Goal: Task Accomplishment & Management: Use online tool/utility

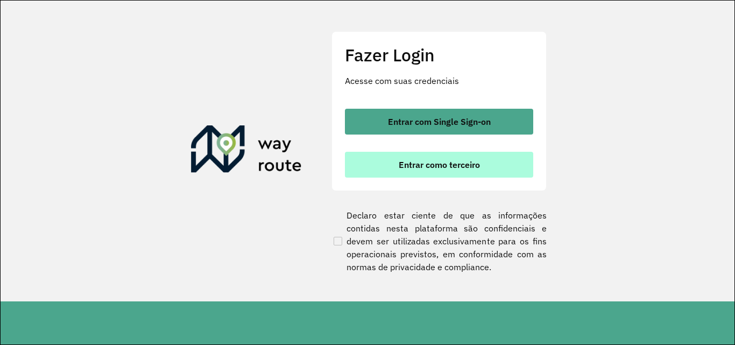
click at [461, 174] on button "Entrar como terceiro" at bounding box center [439, 165] width 188 height 26
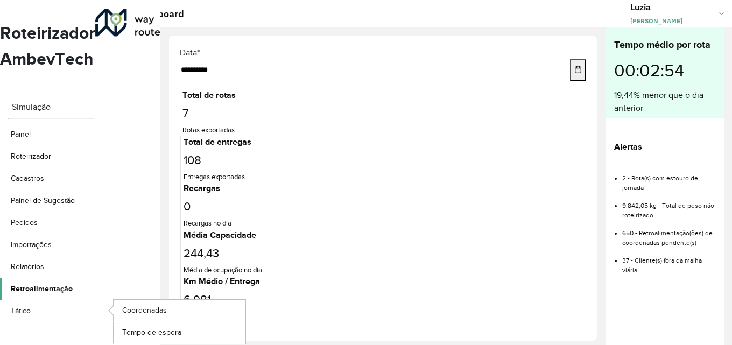
click at [70, 283] on span "Retroalimentação" at bounding box center [42, 288] width 62 height 11
click at [163, 305] on span "Coordenadas" at bounding box center [145, 310] width 46 height 11
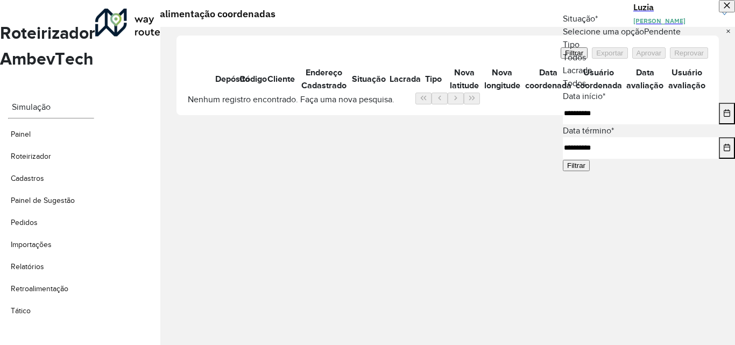
click at [596, 124] on input "**********" at bounding box center [641, 114] width 156 height 22
type input "**********"
click at [590, 171] on button "Filtrar" at bounding box center [576, 165] width 27 height 11
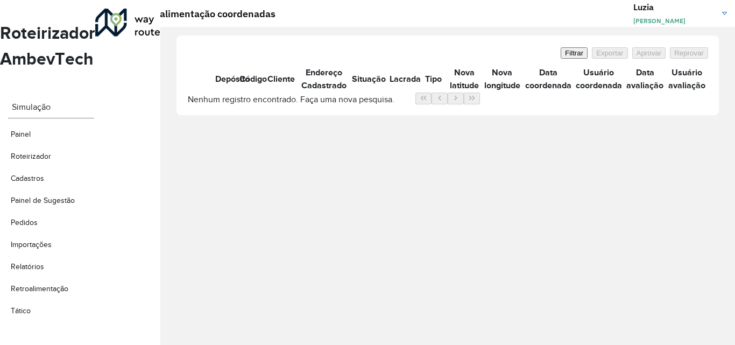
click at [719, 13] on link "[PERSON_NAME] [PERSON_NAME] Costa" at bounding box center [684, 14] width 102 height 26
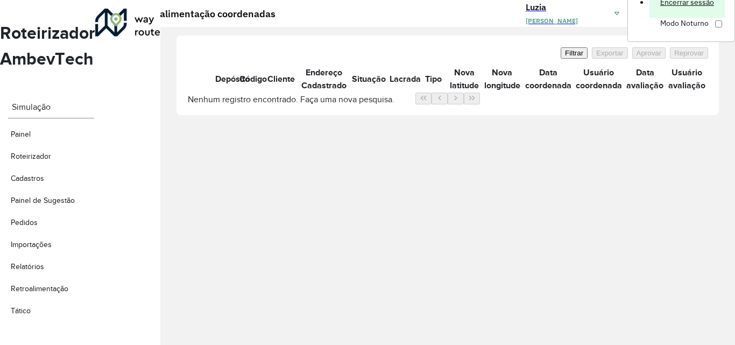
click at [663, 18] on link "Encerrar sessão" at bounding box center [686, 2] width 75 height 31
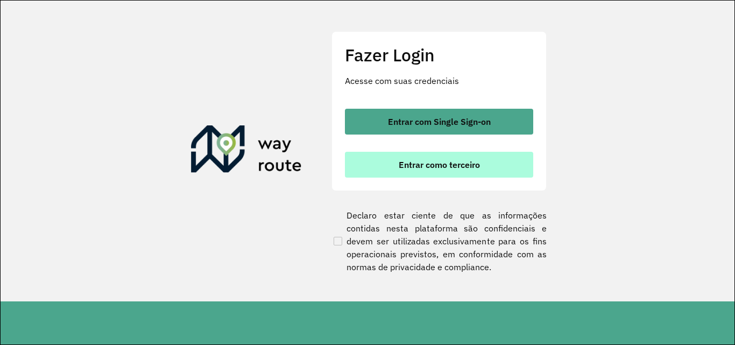
click at [409, 175] on button "Entrar como terceiro" at bounding box center [439, 165] width 188 height 26
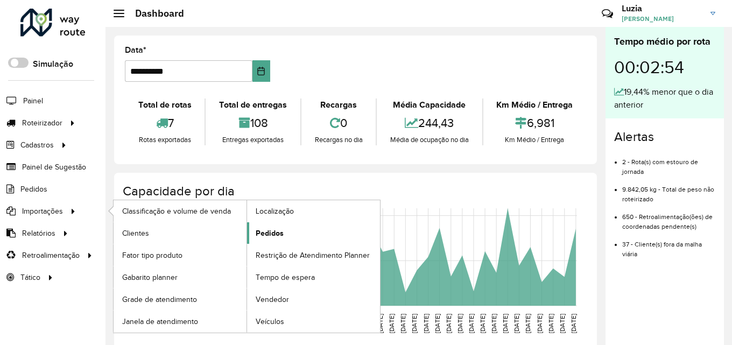
click at [321, 234] on link "Pedidos" at bounding box center [313, 233] width 133 height 22
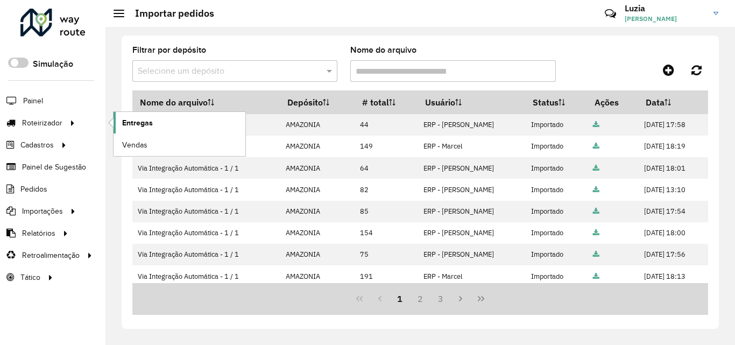
click at [147, 121] on span "Entregas" at bounding box center [137, 122] width 31 height 11
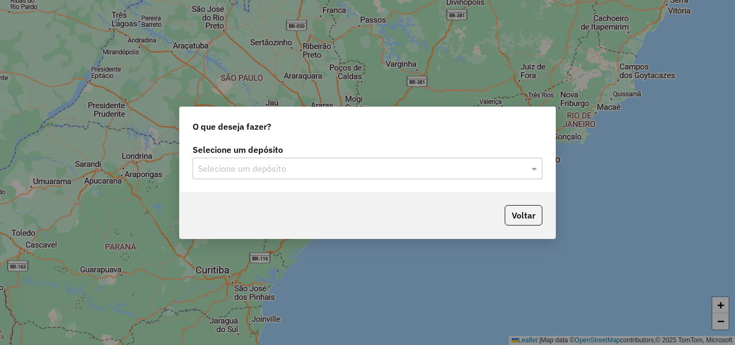
click at [217, 166] on input "text" at bounding box center [356, 169] width 317 height 13
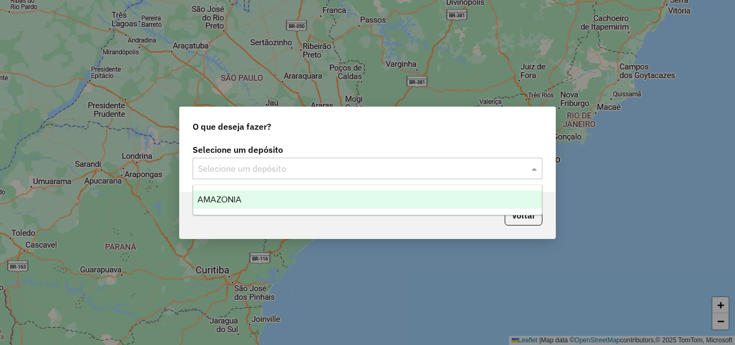
click at [220, 200] on span "AMAZONIA" at bounding box center [219, 199] width 44 height 9
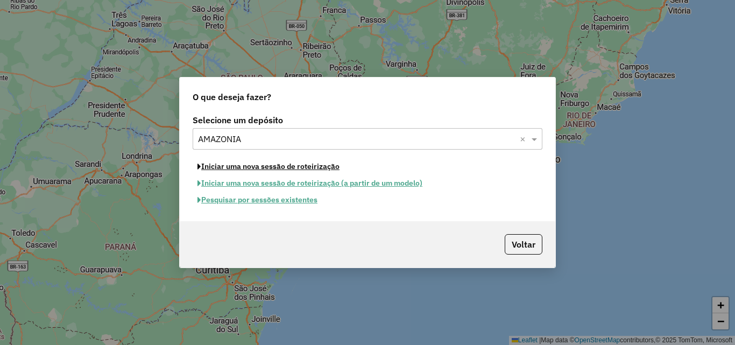
click at [224, 170] on button "Iniciar uma nova sessão de roteirização" at bounding box center [269, 166] width 152 height 17
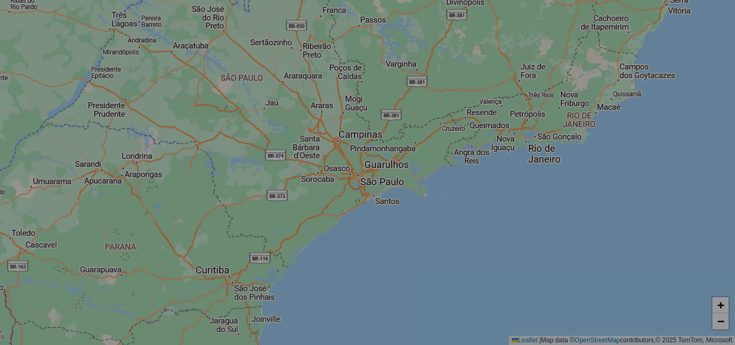
select select "*"
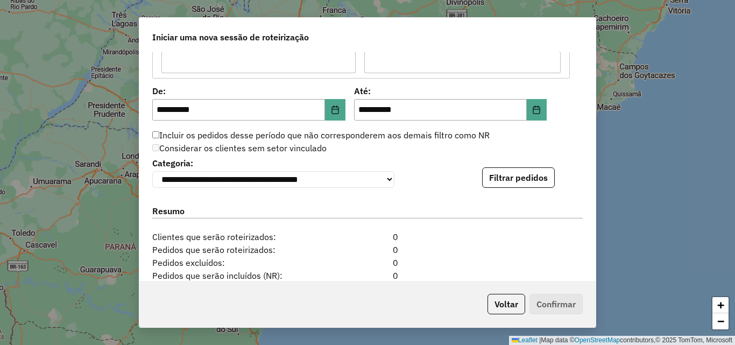
scroll to position [1022, 0]
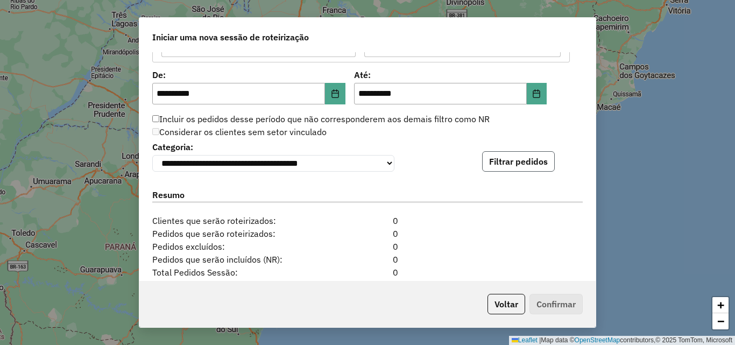
click at [510, 172] on button "Filtrar pedidos" at bounding box center [518, 161] width 73 height 20
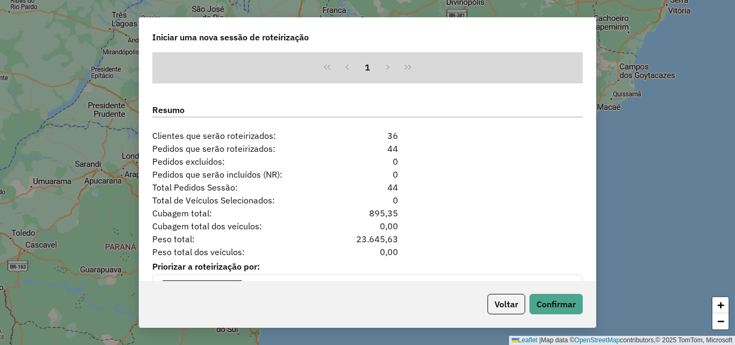
scroll to position [1358, 0]
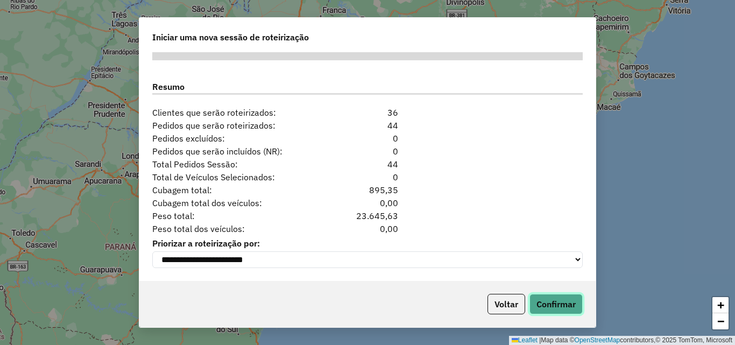
click at [560, 302] on button "Confirmar" at bounding box center [555, 304] width 53 height 20
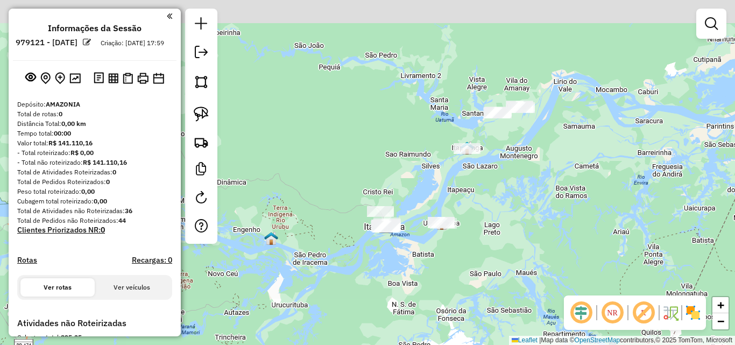
drag, startPoint x: 477, startPoint y: 97, endPoint x: 381, endPoint y: 239, distance: 171.8
click at [380, 243] on div "Janela de atendimento Grade de atendimento Capacidade Transportadoras Veículos …" at bounding box center [367, 172] width 735 height 345
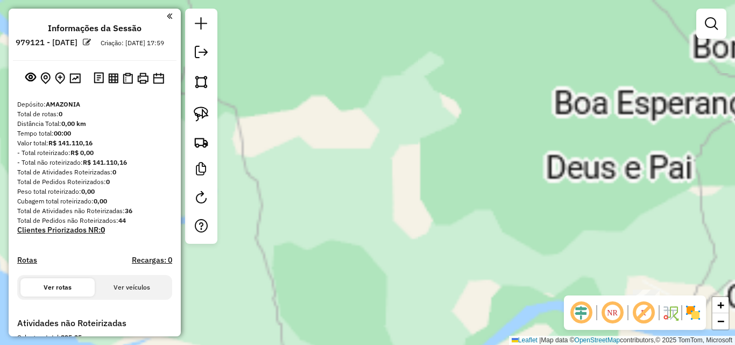
drag, startPoint x: 391, startPoint y: 238, endPoint x: 439, endPoint y: 36, distance: 207.9
click at [430, 53] on div "Janela de atendimento Grade de atendimento Capacidade Transportadoras Veículos …" at bounding box center [367, 172] width 735 height 345
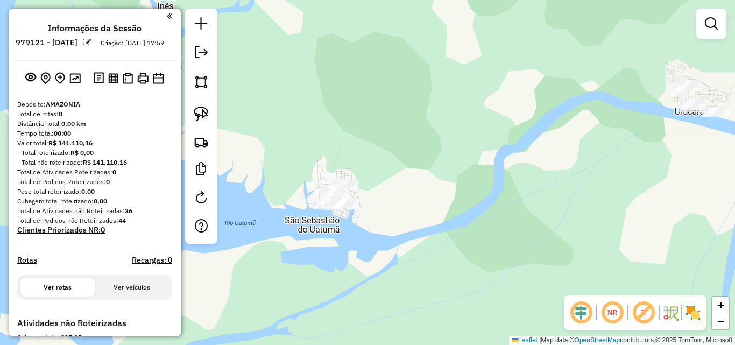
click at [343, 209] on div at bounding box center [346, 203] width 27 height 11
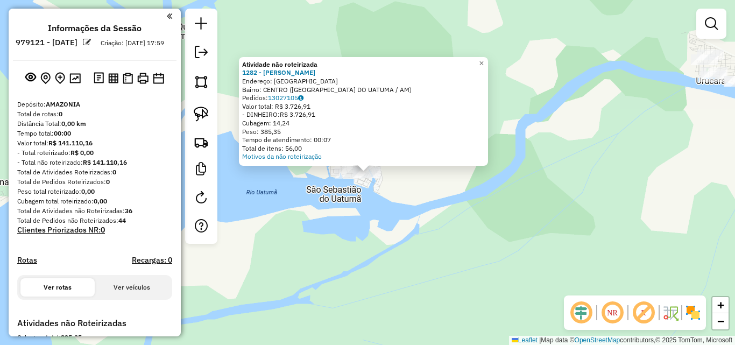
click at [343, 218] on div "Atividade não roteirizada 1282 - LUKA BURGUE Endereço: Rua Nova Republica SN Ba…" at bounding box center [367, 172] width 735 height 345
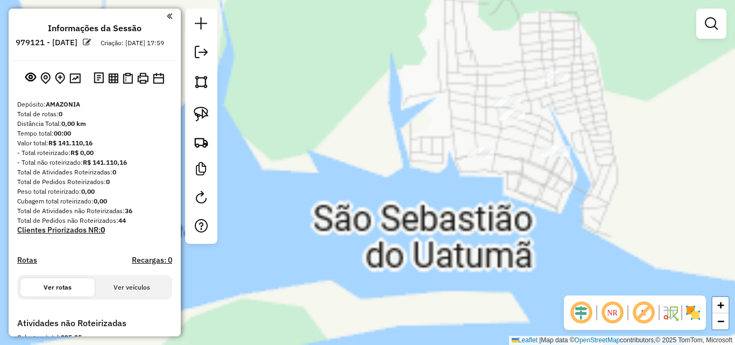
drag, startPoint x: 525, startPoint y: 165, endPoint x: 344, endPoint y: 172, distance: 180.9
click at [262, 208] on div "Janela de atendimento Grade de atendimento Capacidade Transportadoras Veículos …" at bounding box center [367, 172] width 735 height 345
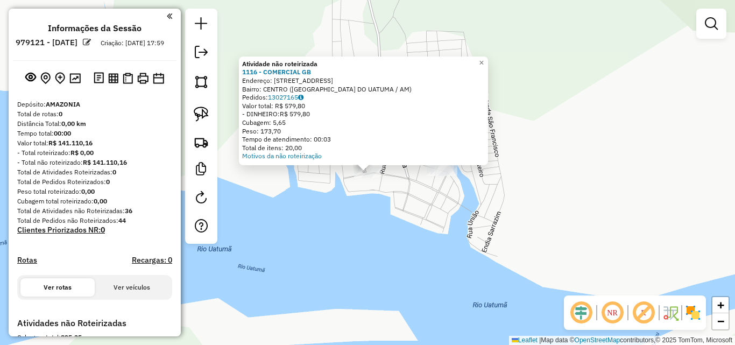
click at [328, 223] on div "Atividade não roteirizada 1116 - COMERCIAL GB Endereço: AVENIDA UATUMA 207 Bair…" at bounding box center [367, 172] width 735 height 345
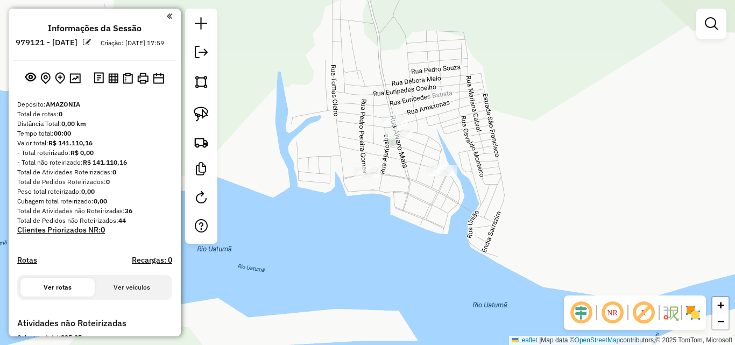
drag, startPoint x: 200, startPoint y: 112, endPoint x: 324, endPoint y: 94, distance: 125.6
click at [201, 112] on img at bounding box center [201, 114] width 15 height 15
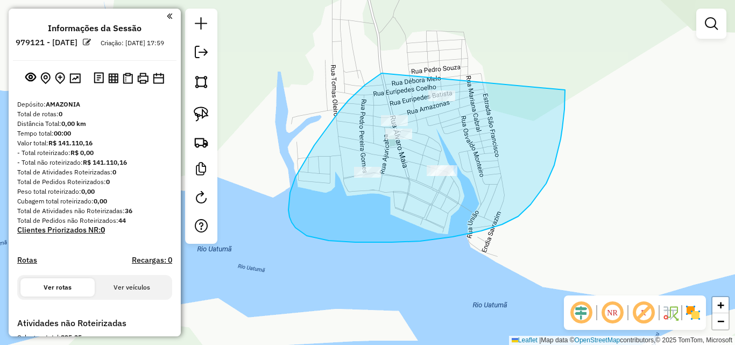
drag, startPoint x: 380, startPoint y: 74, endPoint x: 560, endPoint y: 77, distance: 179.8
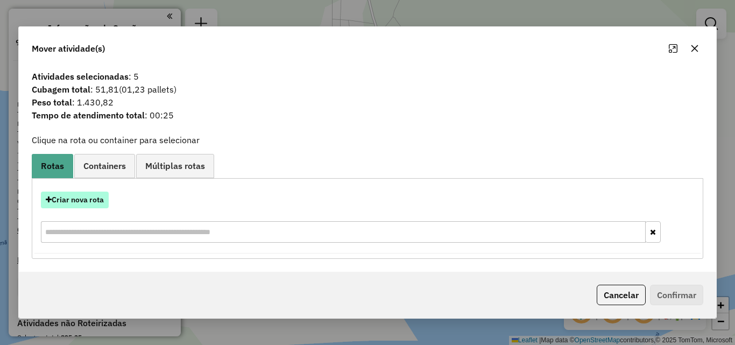
click at [101, 204] on button "Criar nova rota" at bounding box center [75, 200] width 68 height 17
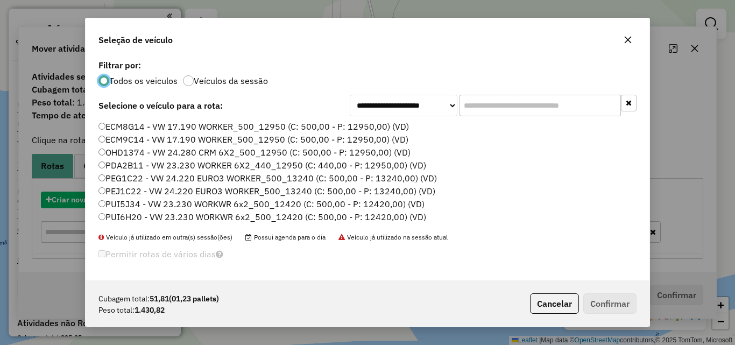
scroll to position [6, 3]
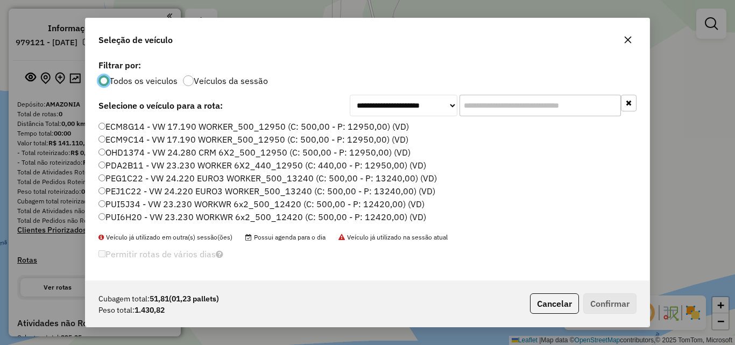
click at [144, 142] on label "ECM9C14 - VW 17.190 WORKER_500_12950 (C: 500,00 - P: 12950,00) (VD)" at bounding box center [253, 139] width 310 height 13
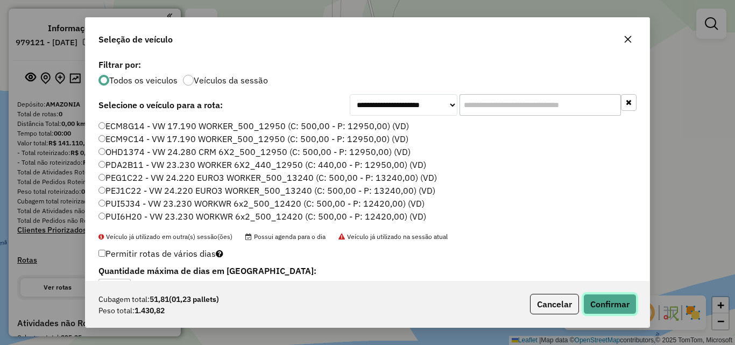
click at [600, 302] on button "Confirmar" at bounding box center [609, 304] width 53 height 20
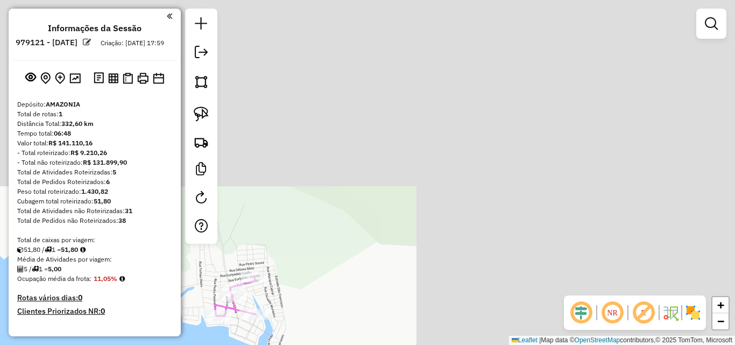
drag, startPoint x: 559, startPoint y: 192, endPoint x: 313, endPoint y: 314, distance: 274.3
click at [309, 336] on div "Janela de atendimento Grade de atendimento Capacidade Transportadoras Veículos …" at bounding box center [367, 172] width 735 height 345
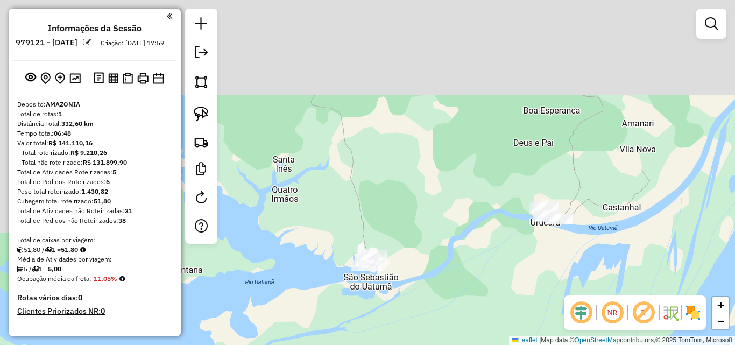
drag, startPoint x: 524, startPoint y: 230, endPoint x: 443, endPoint y: 274, distance: 91.8
click at [443, 274] on div "Janela de atendimento Grade de atendimento Capacidade Transportadoras Veículos …" at bounding box center [367, 172] width 735 height 345
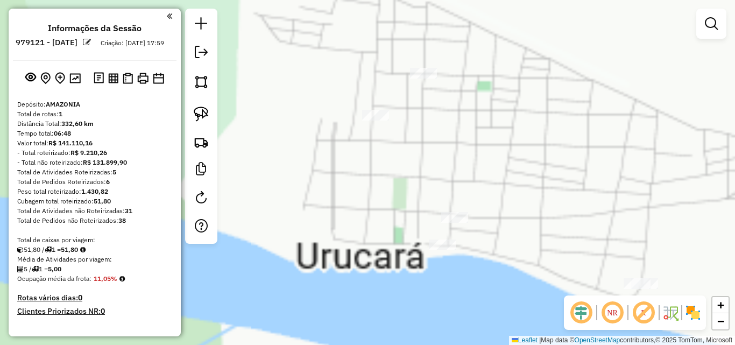
drag, startPoint x: 530, startPoint y: 241, endPoint x: 481, endPoint y: 153, distance: 100.7
click at [481, 153] on div "Janela de atendimento Grade de atendimento Capacidade Transportadoras Veículos …" at bounding box center [367, 172] width 735 height 345
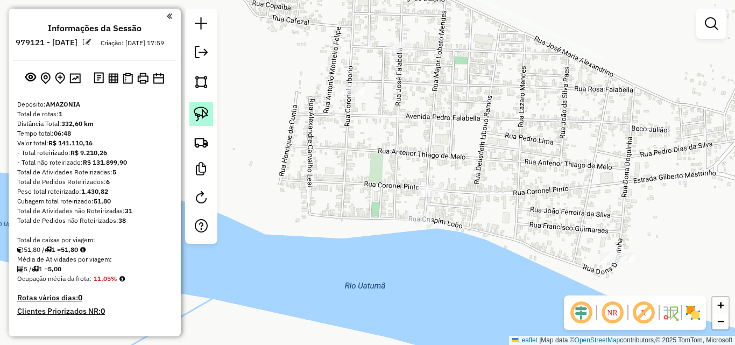
click at [204, 115] on img at bounding box center [201, 114] width 15 height 15
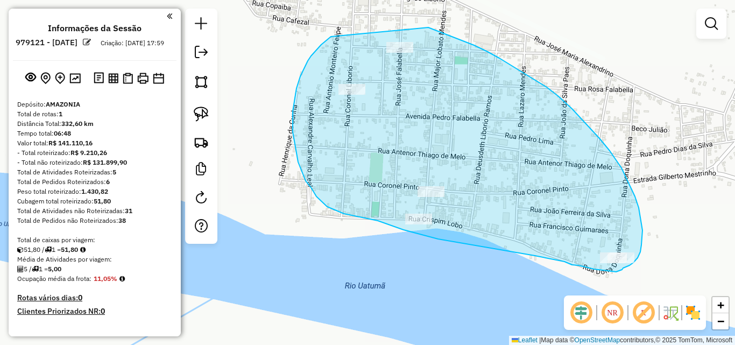
drag, startPoint x: 321, startPoint y: 45, endPoint x: 390, endPoint y: 12, distance: 76.3
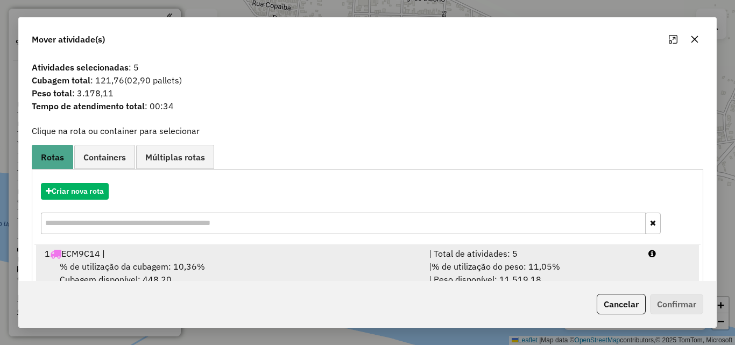
click at [119, 256] on div "1 ECM9C14 |" at bounding box center [230, 253] width 384 height 13
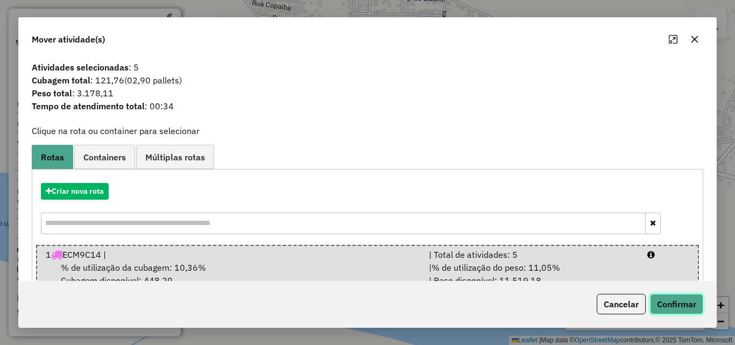
click at [672, 307] on button "Confirmar" at bounding box center [676, 304] width 53 height 20
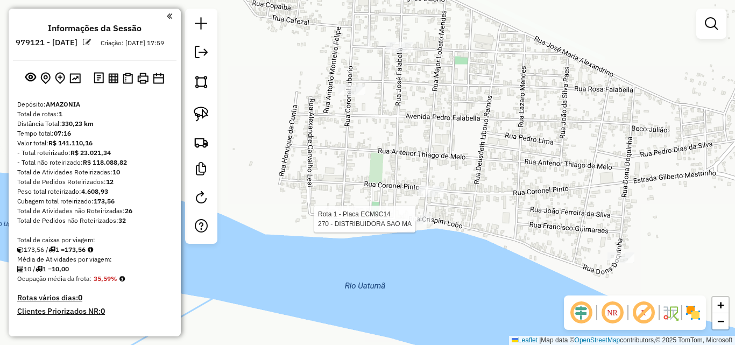
select select "**********"
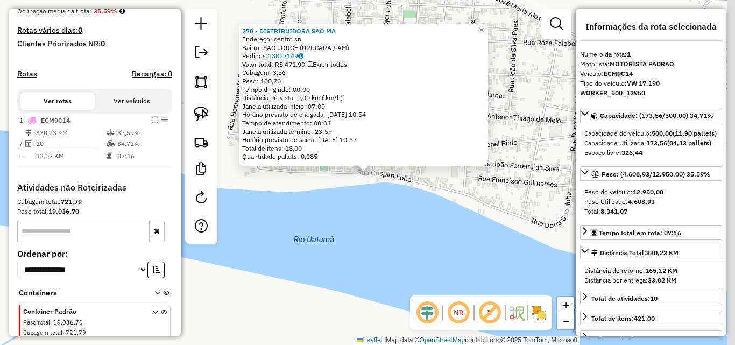
scroll to position [316, 0]
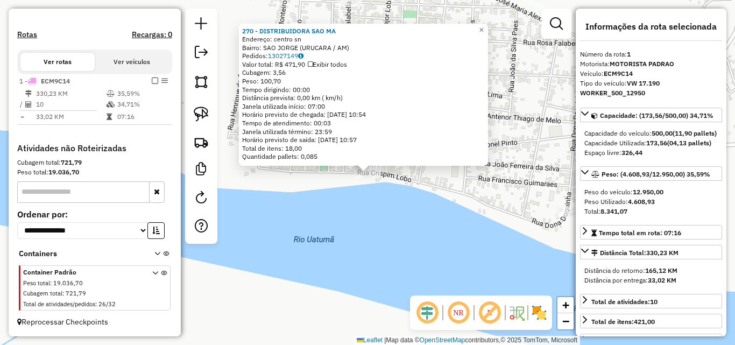
click at [413, 237] on div "270 - DISTRIBUIDORA SAO MA Endereço: centro sn Bairro: SAO JORGE (URUCARA / AM)…" at bounding box center [367, 172] width 735 height 345
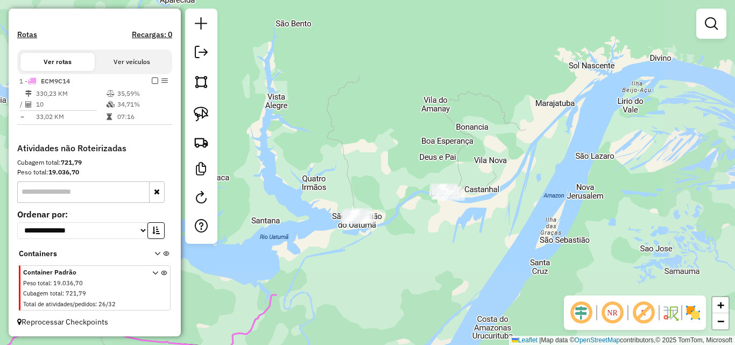
drag, startPoint x: 352, startPoint y: 282, endPoint x: 554, endPoint y: 159, distance: 236.4
click at [546, 166] on div "Janela de atendimento Grade de atendimento Capacidade Transportadoras Veículos …" at bounding box center [367, 172] width 735 height 345
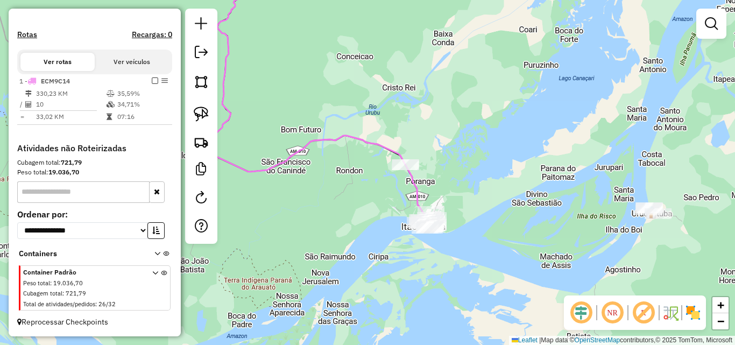
drag, startPoint x: 469, startPoint y: 201, endPoint x: 472, endPoint y: 236, distance: 34.6
click at [477, 250] on div "Janela de atendimento Grade de atendimento Capacidade Transportadoras Veículos …" at bounding box center [367, 172] width 735 height 345
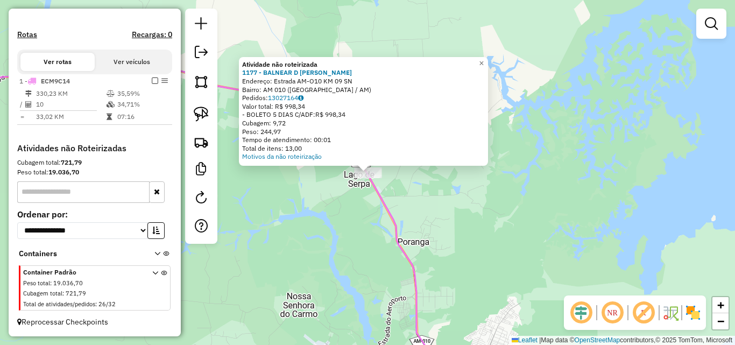
click at [455, 224] on div "Atividade não roteirizada 1177 - BALNEAR D LIGEIRINHO Endereço: Estrada AM-O10 …" at bounding box center [367, 172] width 735 height 345
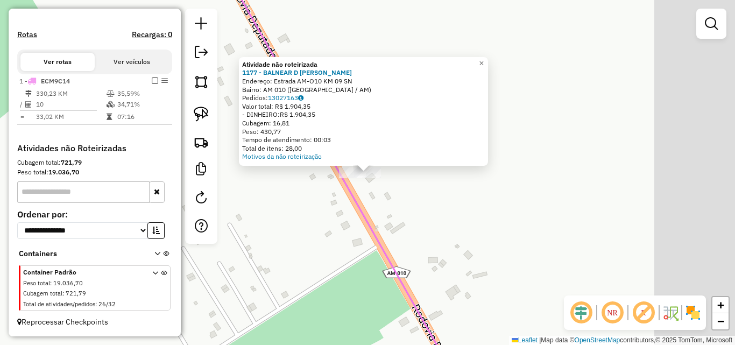
click at [430, 239] on div "Atividade não roteirizada 1177 - BALNEAR D LIGEIRINHO Endereço: Estrada AM-O10 …" at bounding box center [367, 172] width 735 height 345
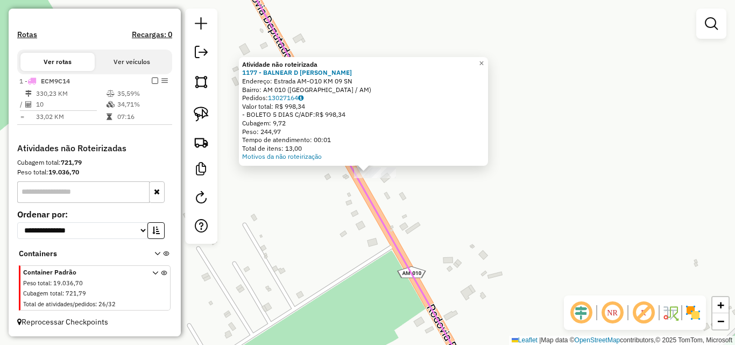
click at [513, 211] on div "Atividade não roteirizada 1177 - BALNEAR D LIGEIRINHO Endereço: Estrada AM-O10 …" at bounding box center [367, 172] width 735 height 345
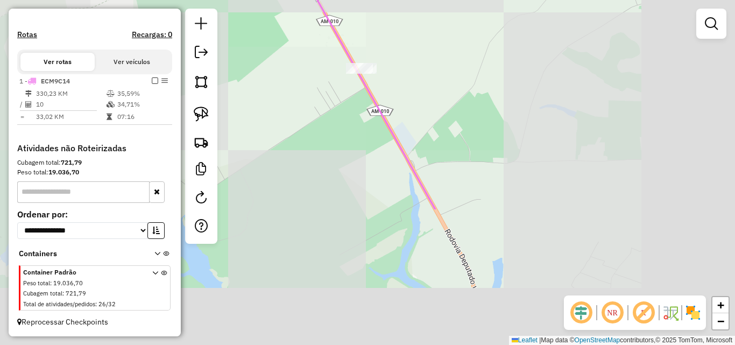
drag, startPoint x: 510, startPoint y: 258, endPoint x: 357, endPoint y: 10, distance: 290.6
click at [357, 10] on div "Janela de atendimento Grade de atendimento Capacidade Transportadoras Veículos …" at bounding box center [367, 172] width 735 height 345
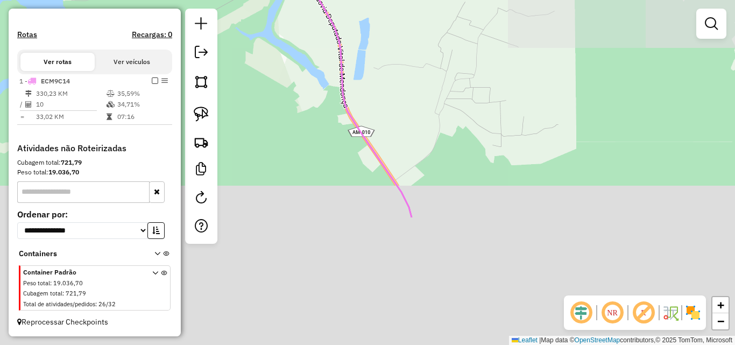
drag, startPoint x: 368, startPoint y: 5, endPoint x: 336, endPoint y: -47, distance: 61.4
click at [336, 0] on html "Aguarde... Pop-up bloqueado! Seu navegador bloqueou automáticamente a abertura …" at bounding box center [367, 172] width 735 height 345
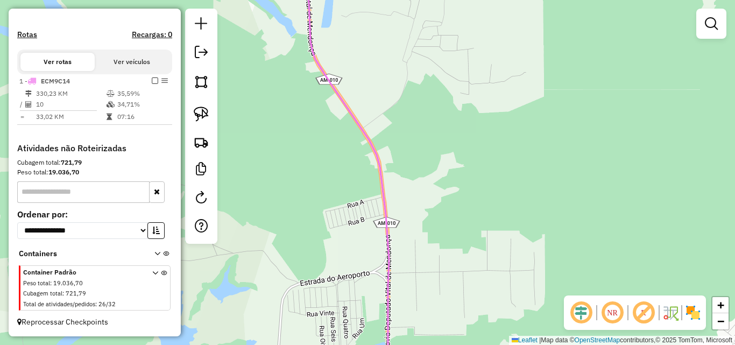
drag, startPoint x: 493, startPoint y: 149, endPoint x: 412, endPoint y: -11, distance: 179.0
click at [412, 0] on html "Aguarde... Pop-up bloqueado! Seu navegador bloqueou automáticamente a abertura …" at bounding box center [367, 172] width 735 height 345
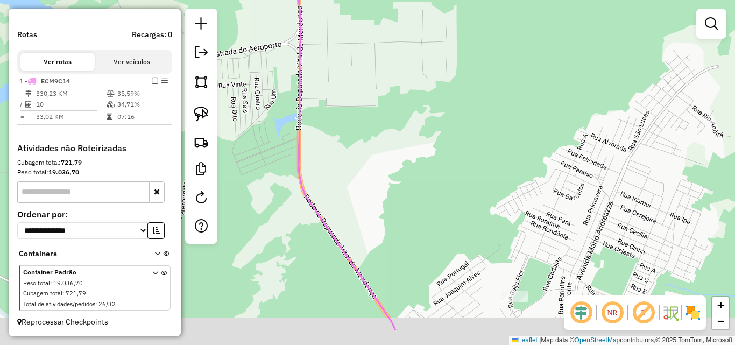
drag, startPoint x: 359, startPoint y: 193, endPoint x: 333, endPoint y: -47, distance: 241.5
click at [333, 0] on html "Aguarde... Pop-up bloqueado! Seu navegador bloqueou automáticamente a abertura …" at bounding box center [367, 172] width 735 height 345
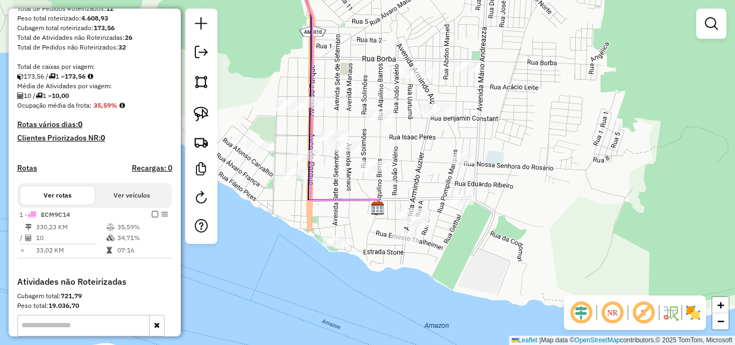
scroll to position [0, 0]
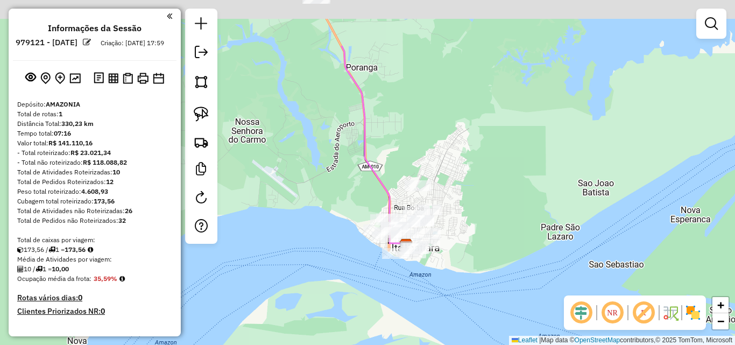
drag, startPoint x: 453, startPoint y: 238, endPoint x: 451, endPoint y: 245, distance: 7.7
click at [452, 250] on div "Janela de atendimento Grade de atendimento Capacidade Transportadoras Veículos …" at bounding box center [367, 172] width 735 height 345
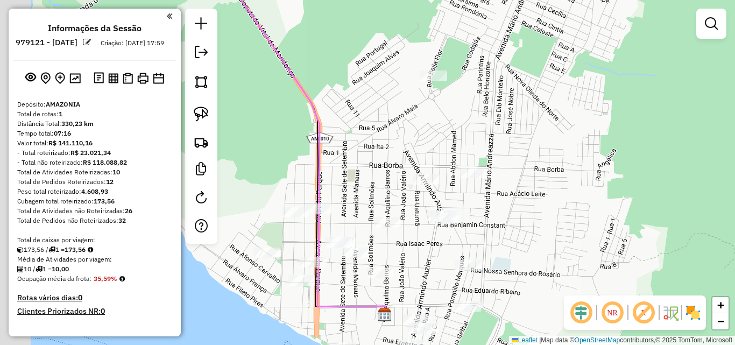
drag, startPoint x: 448, startPoint y: 221, endPoint x: 513, endPoint y: 215, distance: 65.9
click at [513, 216] on div "Janela de atendimento Grade de atendimento Capacidade Transportadoras Veículos …" at bounding box center [367, 172] width 735 height 345
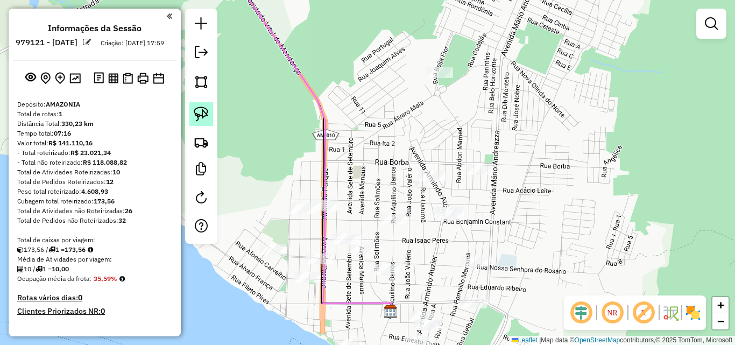
click at [200, 119] on img at bounding box center [201, 114] width 15 height 15
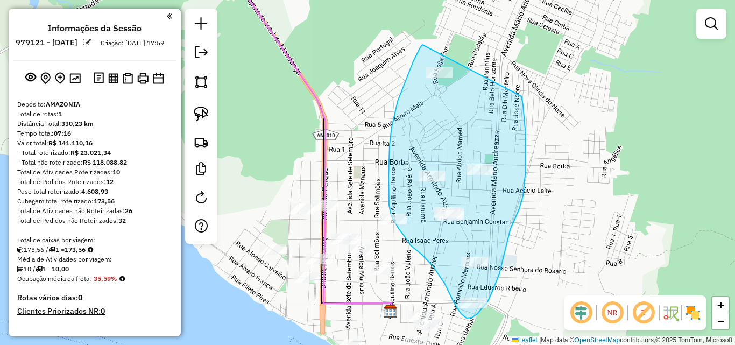
drag, startPoint x: 413, startPoint y: 61, endPoint x: 518, endPoint y: 86, distance: 107.7
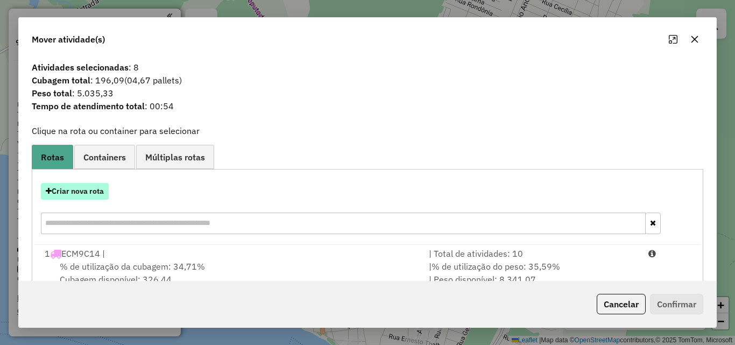
click at [91, 192] on button "Criar nova rota" at bounding box center [75, 191] width 68 height 17
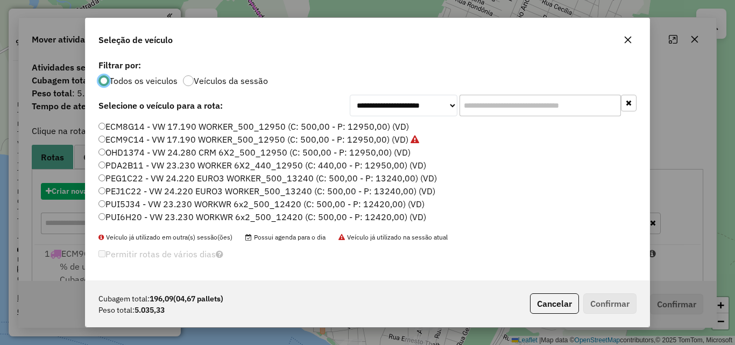
scroll to position [6, 3]
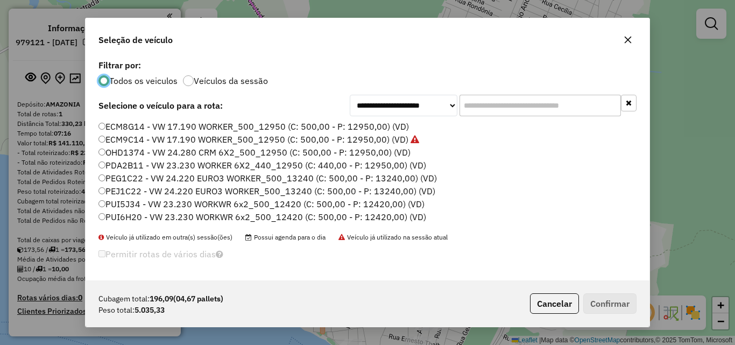
click at [127, 166] on label "PDA2B11 - VW 23.230 WORKER 6X2_440_12950 (C: 440,00 - P: 12950,00) (VD)" at bounding box center [262, 165] width 328 height 13
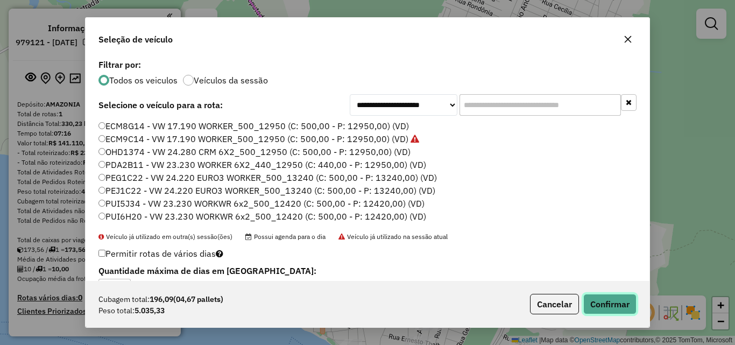
click at [610, 306] on button "Confirmar" at bounding box center [609, 304] width 53 height 20
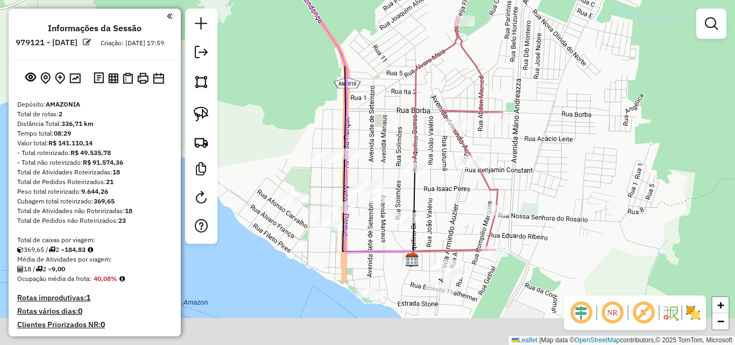
drag, startPoint x: 413, startPoint y: 246, endPoint x: 450, endPoint y: 156, distance: 97.7
click at [450, 156] on div "Janela de atendimento Grade de atendimento Capacidade Transportadoras Veículos …" at bounding box center [367, 172] width 735 height 345
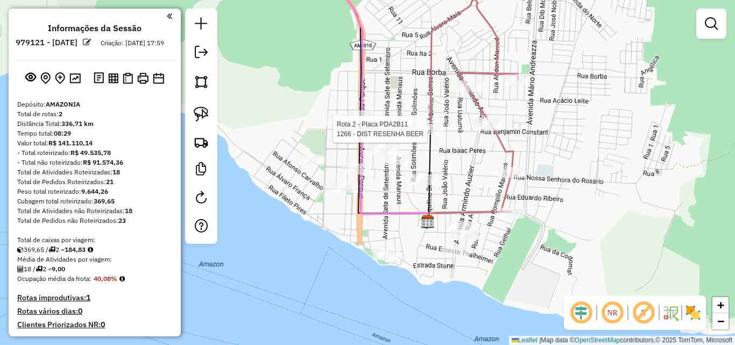
select select "**********"
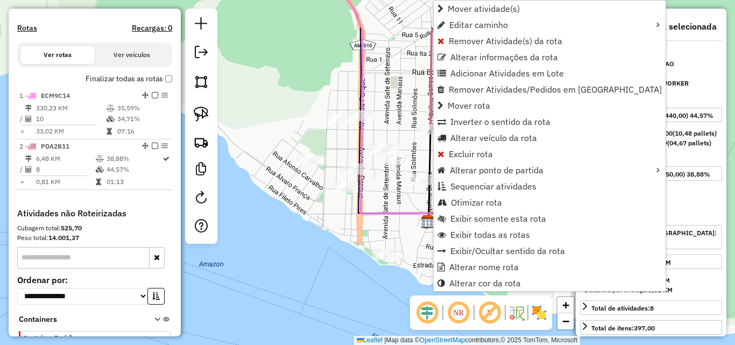
scroll to position [402, 0]
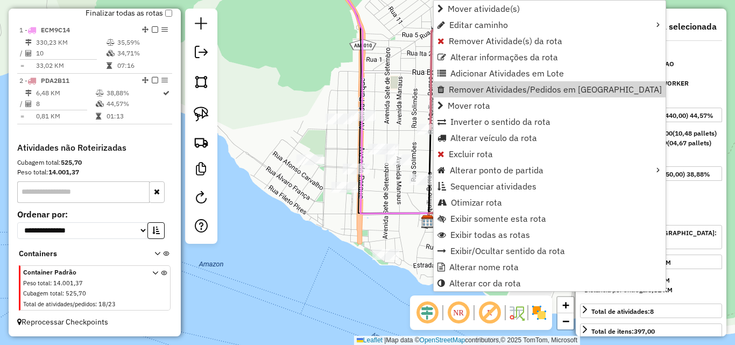
click at [310, 259] on div "Janela de atendimento Grade de atendimento Capacidade Transportadoras Veículos …" at bounding box center [367, 172] width 735 height 345
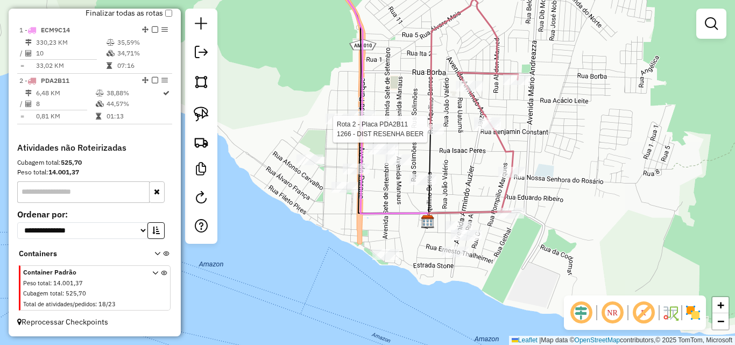
select select "**********"
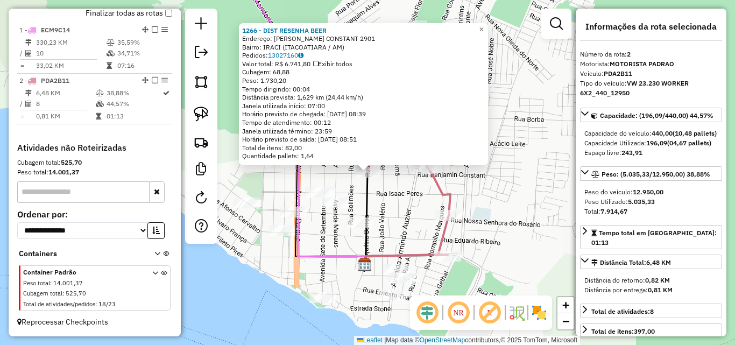
click at [258, 258] on div "1266 - DIST RESENHA BEER Endereço: BENJAMIM CONSTANT 2901 Bairro: IRACI (ITACOA…" at bounding box center [367, 172] width 735 height 345
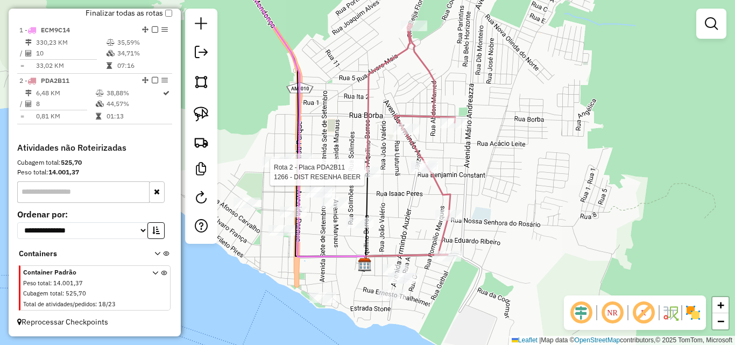
select select "**********"
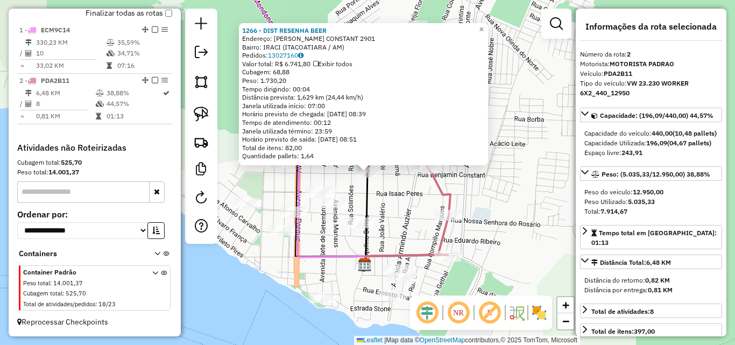
click at [383, 206] on div "1266 - DIST RESENHA BEER Endereço: BENJAMIM CONSTANT 2901 Bairro: IRACI (ITACOA…" at bounding box center [367, 172] width 735 height 345
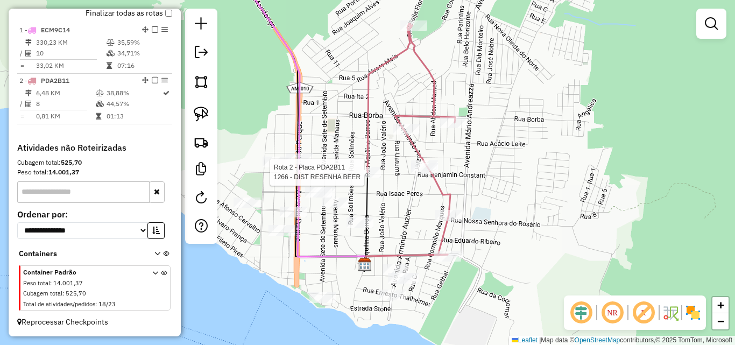
select select "**********"
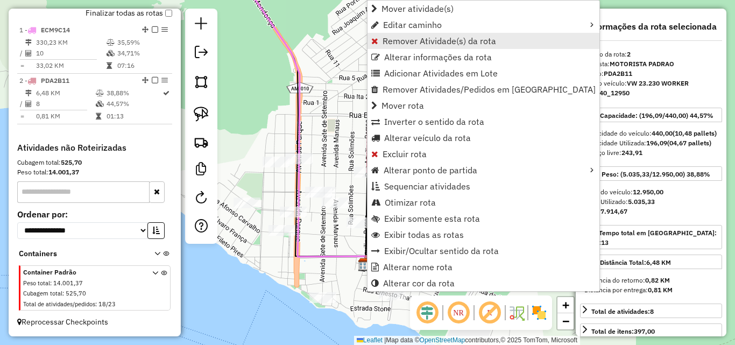
click at [406, 39] on span "Remover Atividade(s) da rota" at bounding box center [440, 41] width 114 height 9
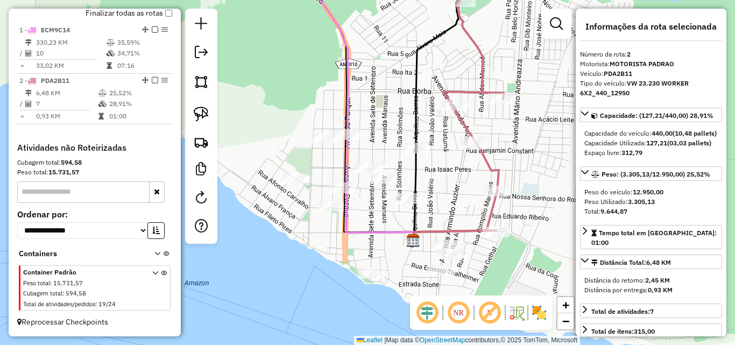
drag, startPoint x: 440, startPoint y: 225, endPoint x: 471, endPoint y: 206, distance: 36.0
click at [471, 206] on div "Janela de atendimento Grade de atendimento Capacidade Transportadoras Veículos …" at bounding box center [367, 172] width 735 height 345
click at [204, 116] on img at bounding box center [201, 114] width 15 height 15
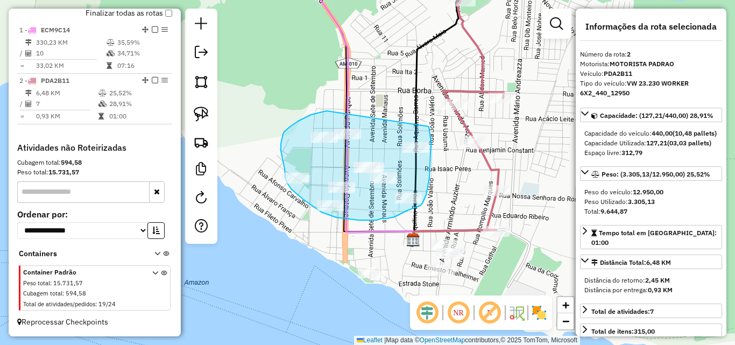
drag, startPoint x: 327, startPoint y: 111, endPoint x: 429, endPoint y: 124, distance: 103.1
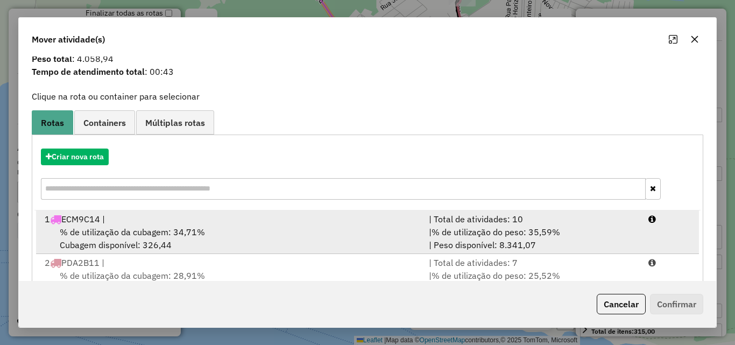
scroll to position [69, 0]
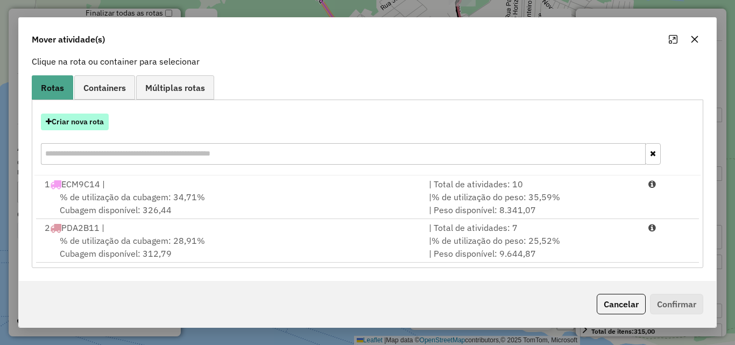
click at [91, 126] on button "Criar nova rota" at bounding box center [75, 122] width 68 height 17
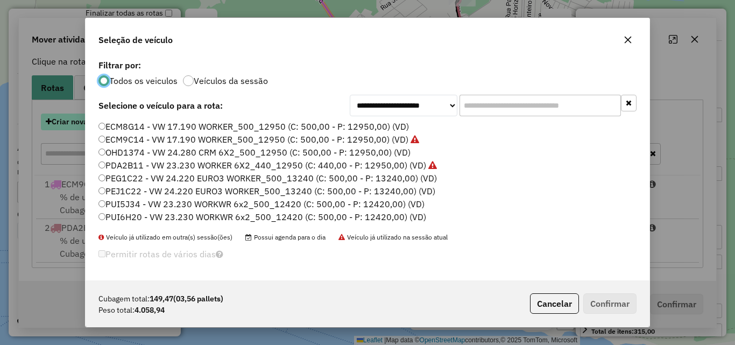
scroll to position [6, 3]
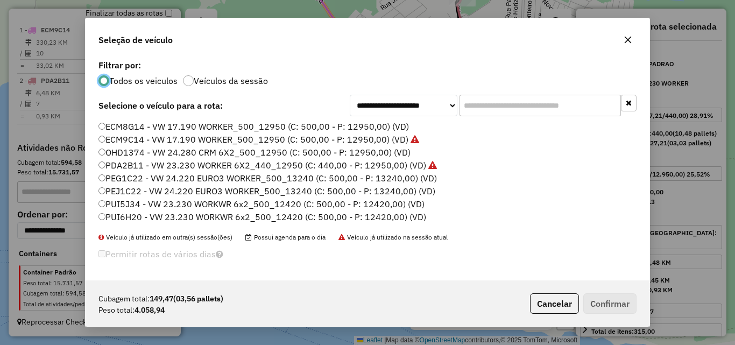
click at [130, 126] on label "ECM8G14 - VW 17.190 WORKER_500_12950 (C: 500,00 - P: 12950,00) (VD)" at bounding box center [253, 126] width 310 height 13
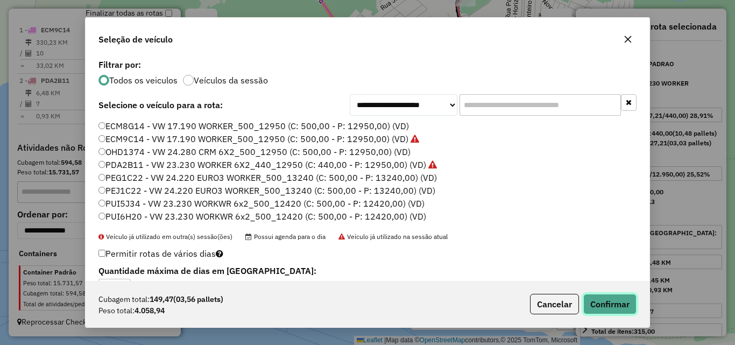
click at [608, 306] on button "Confirmar" at bounding box center [609, 304] width 53 height 20
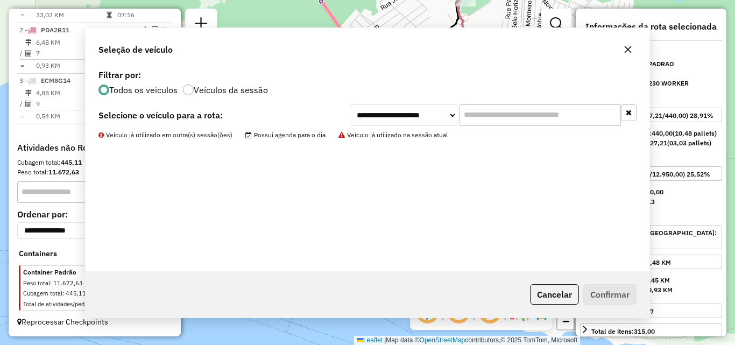
scroll to position [453, 0]
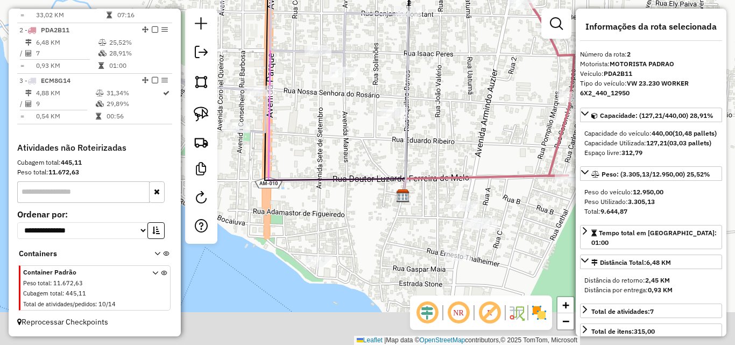
drag, startPoint x: 440, startPoint y: 202, endPoint x: 421, endPoint y: 104, distance: 99.2
click at [422, 105] on div "Janela de atendimento Grade de atendimento Capacidade Transportadoras Veículos …" at bounding box center [367, 172] width 735 height 345
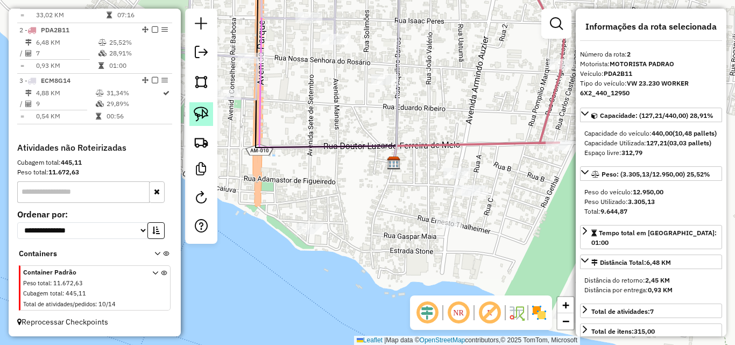
click at [195, 110] on img at bounding box center [201, 114] width 15 height 15
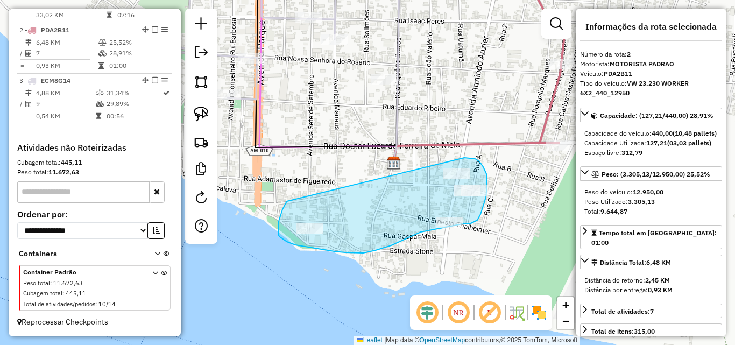
drag, startPoint x: 287, startPoint y: 201, endPoint x: 463, endPoint y: 158, distance: 181.8
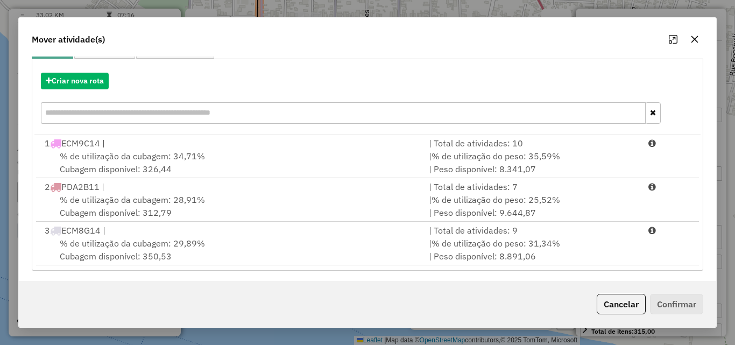
scroll to position [113, 0]
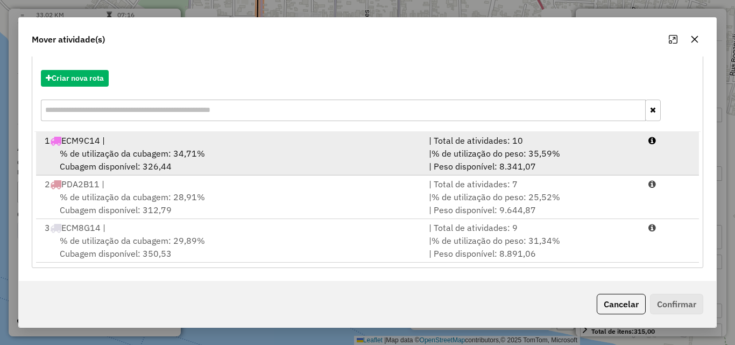
click at [147, 149] on span "% de utilização da cubagem: 34,71%" at bounding box center [132, 153] width 145 height 11
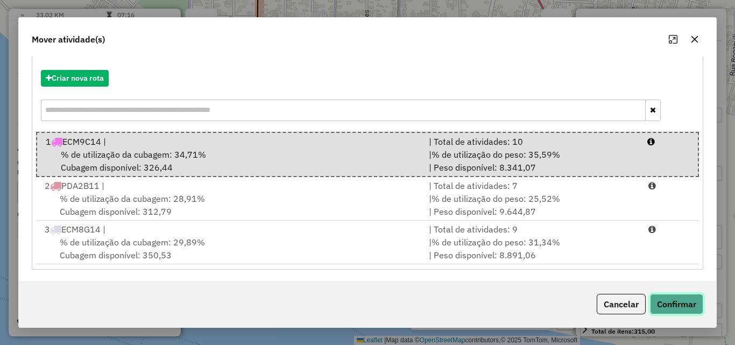
click at [683, 299] on button "Confirmar" at bounding box center [676, 304] width 53 height 20
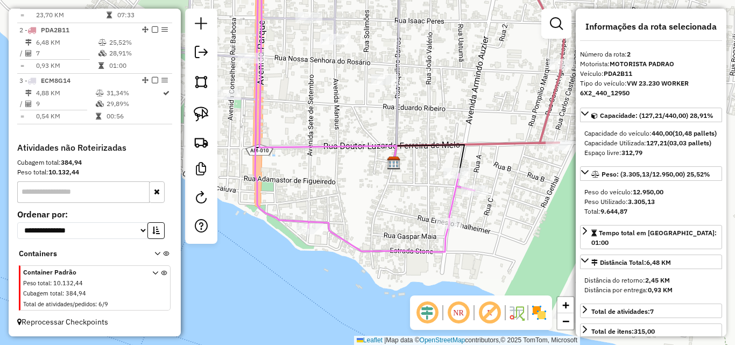
scroll to position [291, 0]
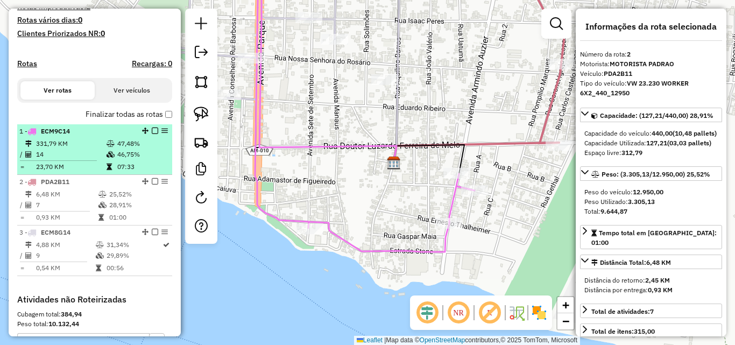
click at [75, 160] on td "14" at bounding box center [71, 154] width 70 height 11
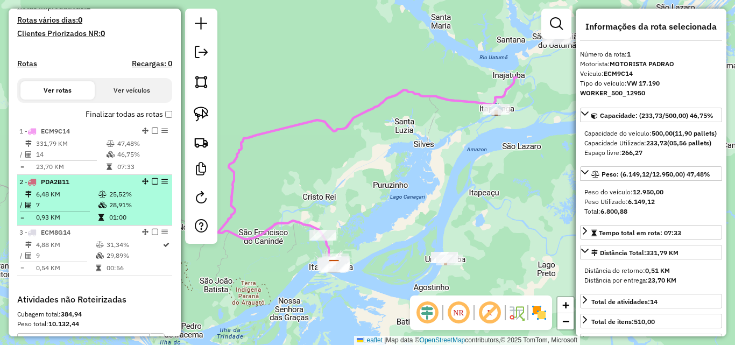
click at [71, 197] on li "2 - PDA2B11 6,48 KM 25,52% / 7 28,91% = 0,93 KM 01:00" at bounding box center [94, 200] width 155 height 51
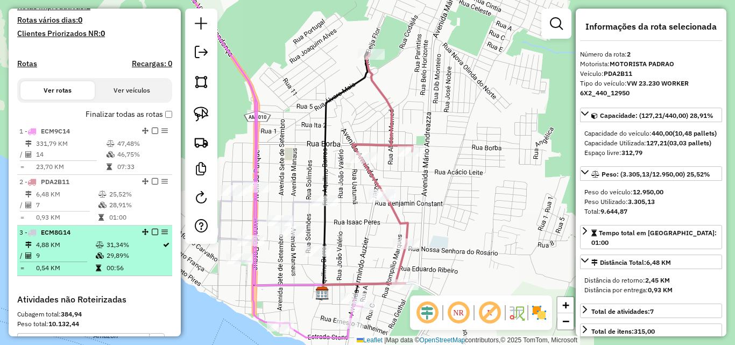
click at [58, 250] on td "4,88 KM" at bounding box center [66, 244] width 60 height 11
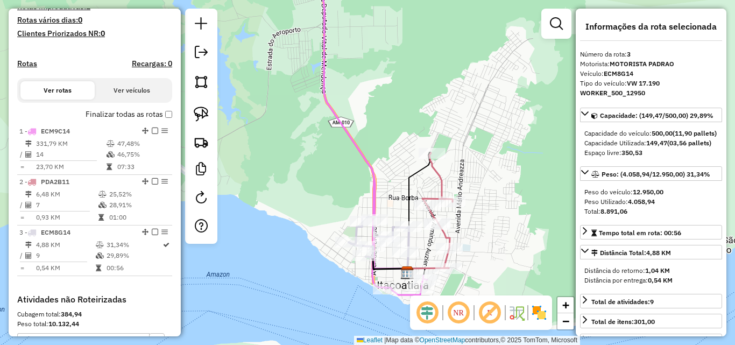
drag, startPoint x: 433, startPoint y: 252, endPoint x: 405, endPoint y: 179, distance: 78.3
click at [405, 179] on div "Janela de atendimento Grade de atendimento Capacidade Transportadoras Veículos …" at bounding box center [367, 172] width 735 height 345
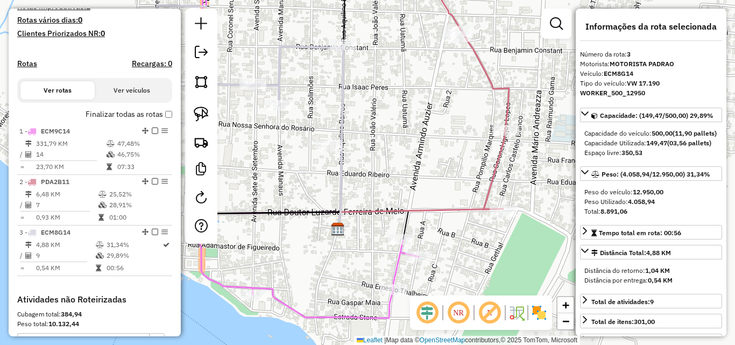
drag, startPoint x: 468, startPoint y: 267, endPoint x: 455, endPoint y: 211, distance: 56.9
click at [455, 213] on div "Janela de atendimento Grade de atendimento Capacidade Transportadoras Veículos …" at bounding box center [367, 172] width 735 height 345
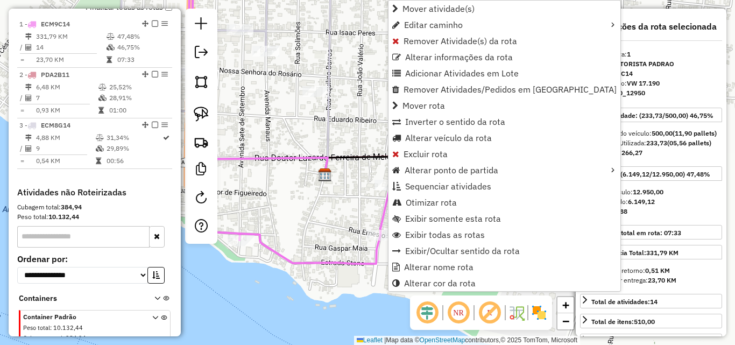
scroll to position [416, 0]
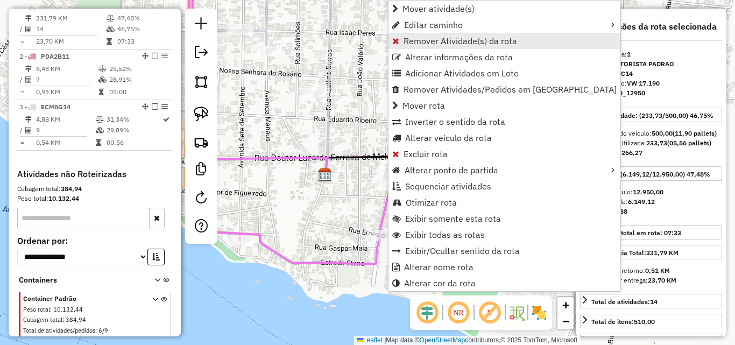
click at [412, 42] on span "Remover Atividade(s) da rota" at bounding box center [461, 41] width 114 height 9
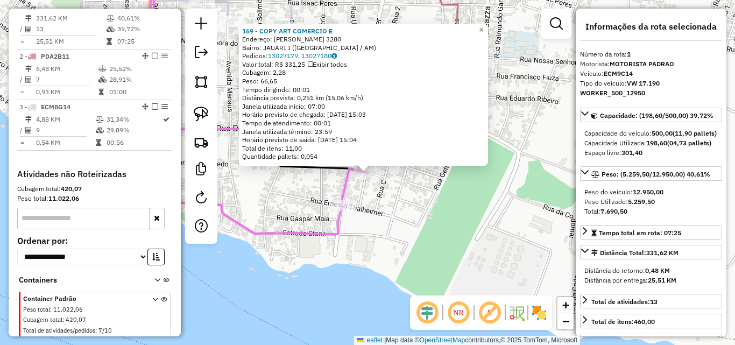
drag, startPoint x: 375, startPoint y: 270, endPoint x: 375, endPoint y: 264, distance: 6.5
click at [376, 267] on div "169 - COPY ART COMERCIO E Endereço: ADAMASTOR DE FIGUEIREDO 3280 Bairro: JAUARI…" at bounding box center [367, 172] width 735 height 345
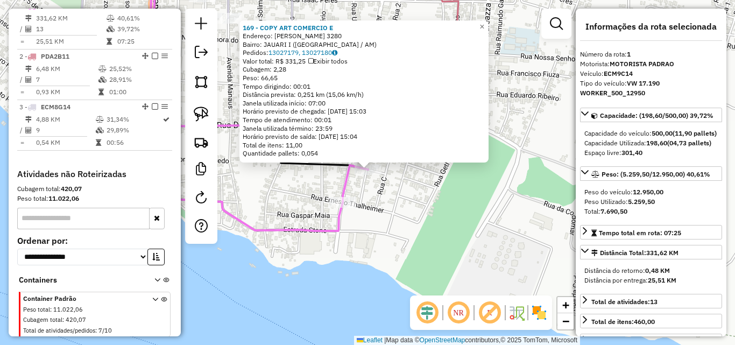
click at [371, 208] on div "Rota 1 - Placa ECM9C14 169 - COPY ART COMERCIO E 169 - COPY ART COMERCIO E Ende…" at bounding box center [367, 172] width 735 height 345
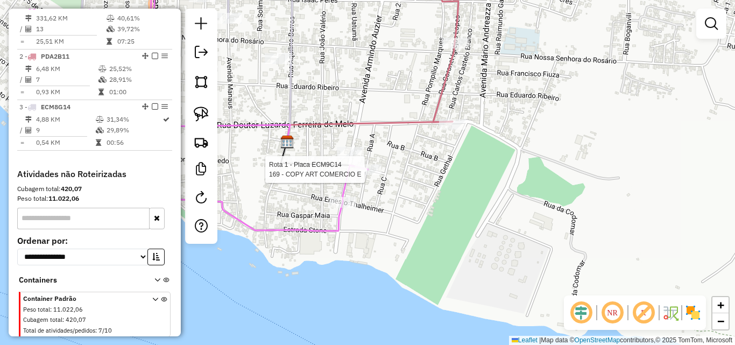
select select "**********"
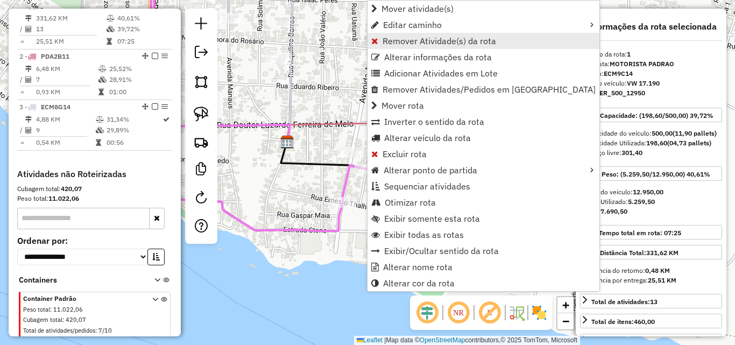
click at [413, 39] on span "Remover Atividade(s) da rota" at bounding box center [440, 41] width 114 height 9
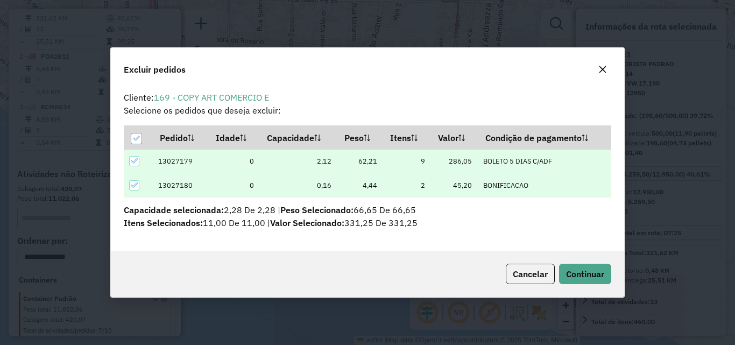
scroll to position [0, 0]
click at [587, 273] on span "Continuar" at bounding box center [585, 274] width 38 height 11
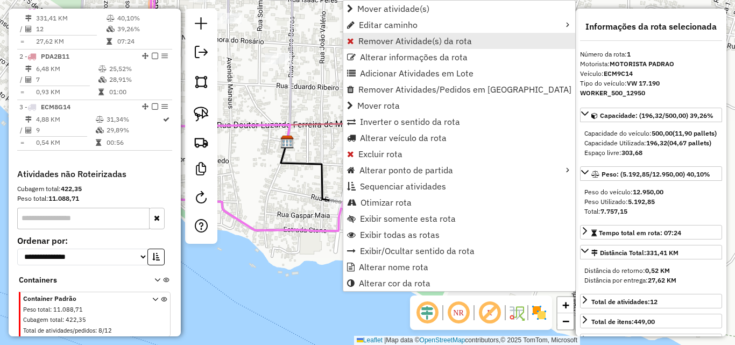
click at [382, 41] on span "Remover Atividade(s) da rota" at bounding box center [415, 41] width 114 height 9
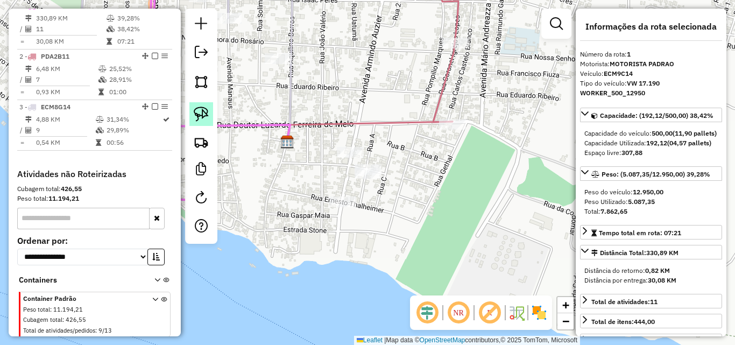
click at [204, 109] on img at bounding box center [201, 114] width 15 height 15
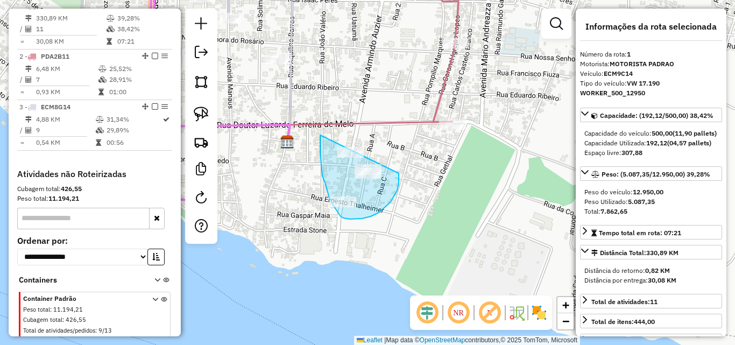
drag, startPoint x: 320, startPoint y: 152, endPoint x: 398, endPoint y: 164, distance: 78.9
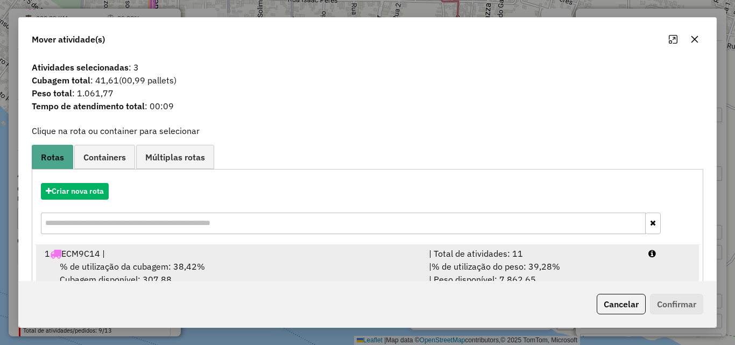
scroll to position [108, 0]
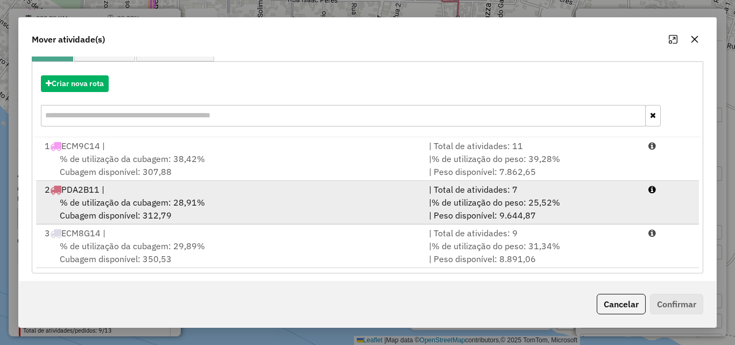
click at [142, 209] on div "% de utilização da cubagem: 28,91% Cubagem disponível: 312,79" at bounding box center [230, 209] width 384 height 26
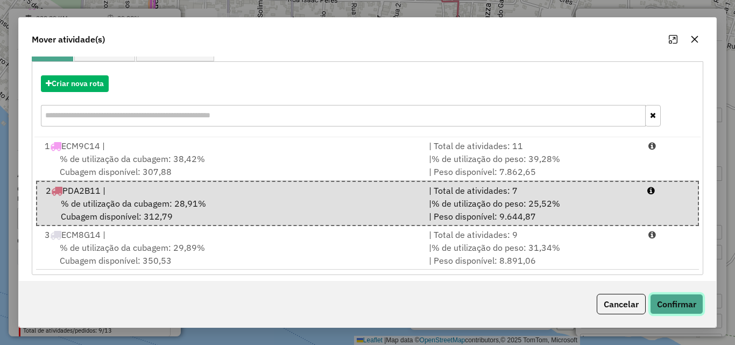
click at [702, 305] on button "Confirmar" at bounding box center [676, 304] width 53 height 20
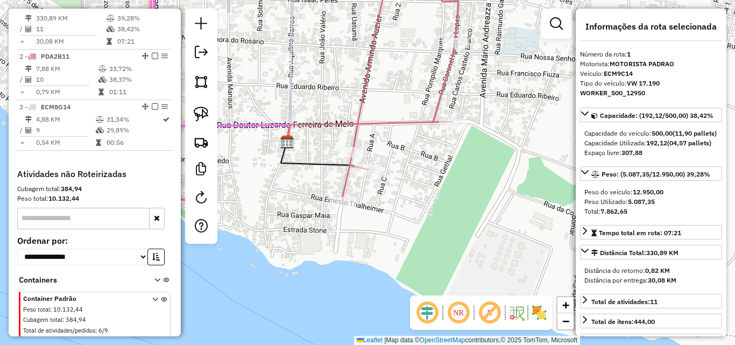
scroll to position [0, 0]
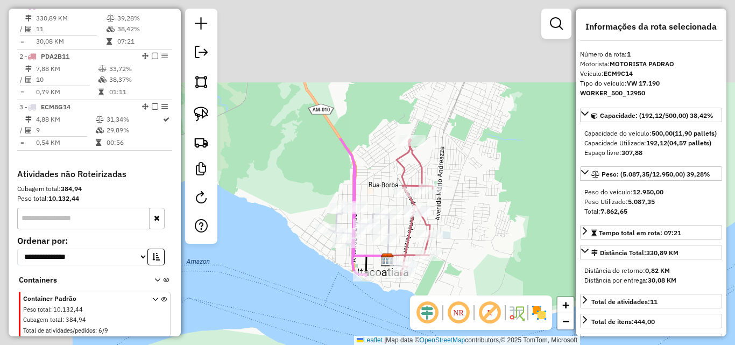
drag, startPoint x: 289, startPoint y: 147, endPoint x: 406, endPoint y: 294, distance: 187.2
click at [408, 320] on div "Janela de atendimento Grade de atendimento Capacidade Transportadoras Veículos …" at bounding box center [367, 172] width 735 height 345
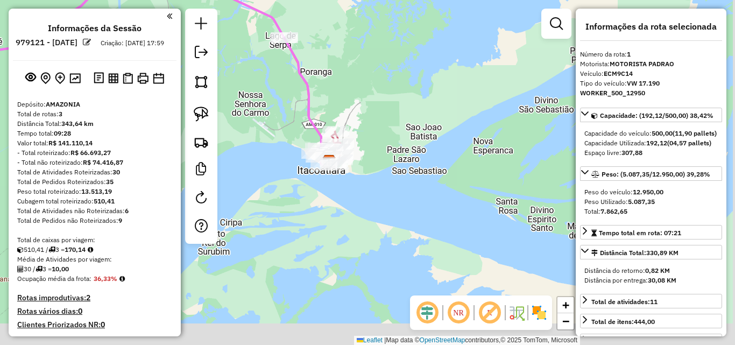
drag, startPoint x: 394, startPoint y: 182, endPoint x: 380, endPoint y: 116, distance: 67.5
click at [380, 116] on div "Janela de atendimento Grade de atendimento Capacidade Transportadoras Veículos …" at bounding box center [367, 172] width 735 height 345
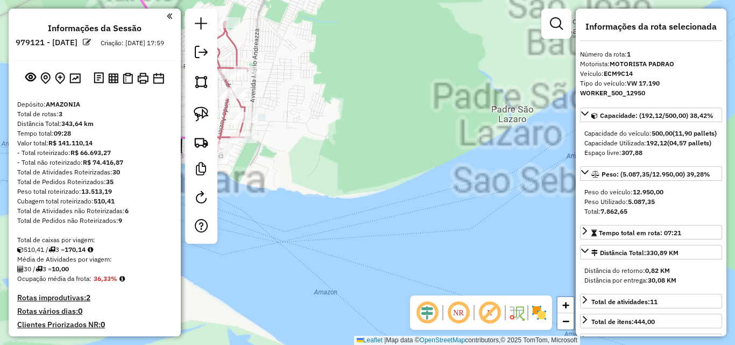
drag, startPoint x: 457, startPoint y: 192, endPoint x: 265, endPoint y: 226, distance: 195.2
click at [265, 228] on div "Janela de atendimento Grade de atendimento Capacidade Transportadoras Veículos …" at bounding box center [367, 172] width 735 height 345
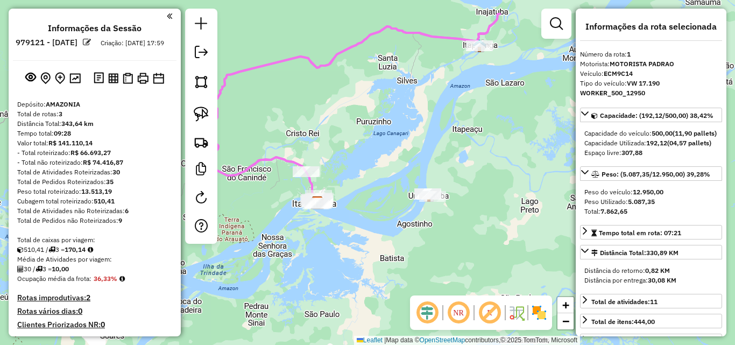
drag, startPoint x: 355, startPoint y: 174, endPoint x: 403, endPoint y: 170, distance: 48.1
click at [402, 170] on div "Janela de atendimento Grade de atendimento Capacidade Transportadoras Veículos …" at bounding box center [367, 172] width 735 height 345
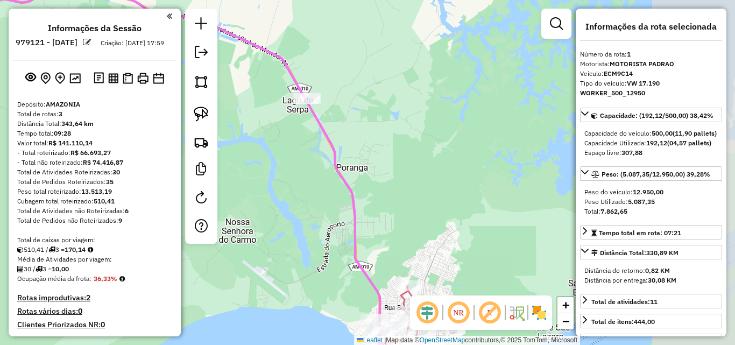
drag, startPoint x: 422, startPoint y: 187, endPoint x: 229, endPoint y: 199, distance: 193.5
click at [229, 199] on div "Janela de atendimento Grade de atendimento Capacidade Transportadoras Veículos …" at bounding box center [367, 172] width 735 height 345
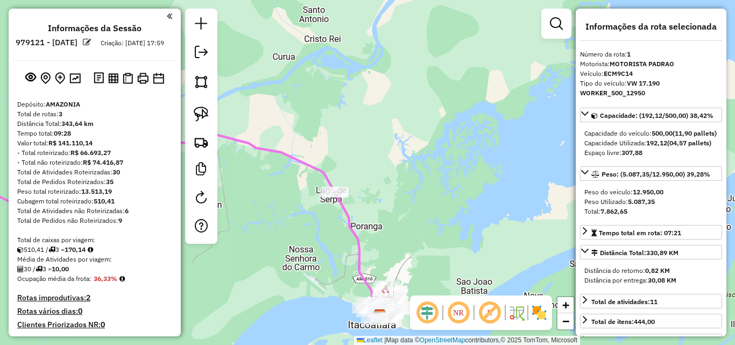
drag, startPoint x: 380, startPoint y: 234, endPoint x: 392, endPoint y: 243, distance: 15.4
click at [392, 243] on div "Janela de atendimento Grade de atendimento Capacidade Transportadoras Veículos …" at bounding box center [367, 172] width 735 height 345
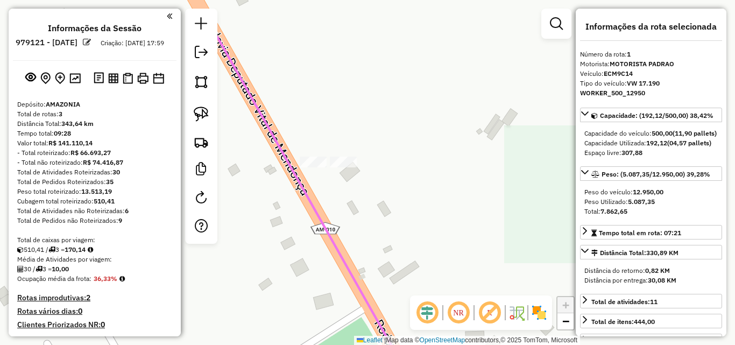
drag, startPoint x: 359, startPoint y: 113, endPoint x: 356, endPoint y: 242, distance: 129.2
click at [358, 253] on div "Janela de atendimento Grade de atendimento Capacidade Transportadoras Veículos …" at bounding box center [367, 172] width 735 height 345
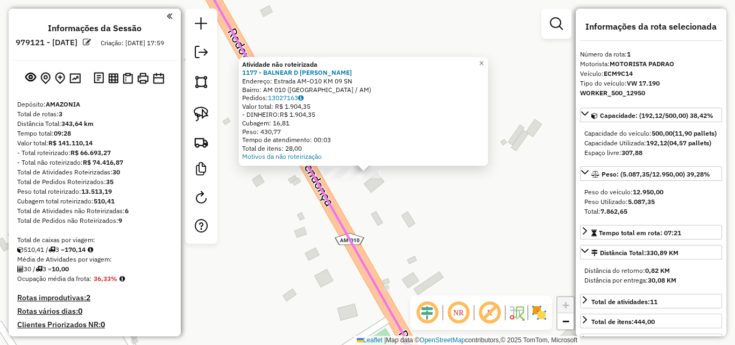
click at [349, 232] on icon at bounding box center [312, 173] width 234 height 414
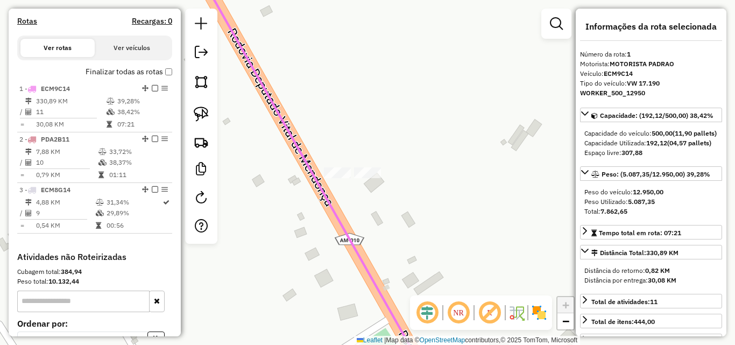
scroll to position [416, 0]
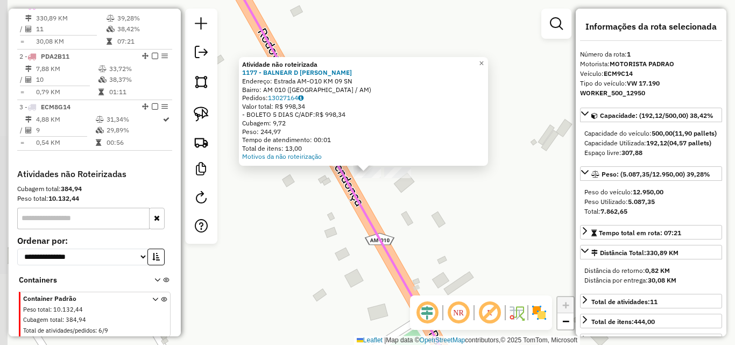
click at [380, 231] on icon at bounding box center [342, 173] width 234 height 414
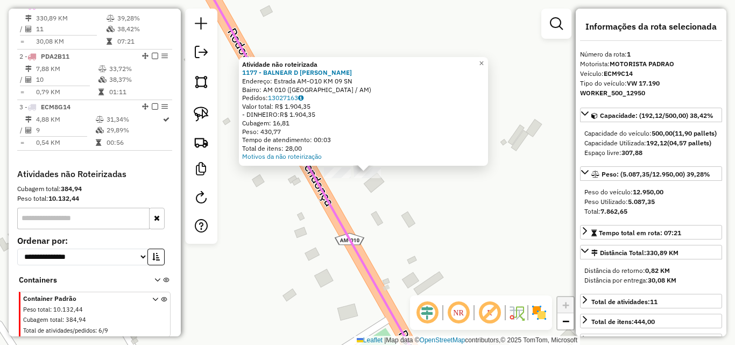
click at [373, 219] on div "Atividade não roteirizada 1177 - BALNEAR D LIGEIRINHO Endereço: Estrada AM-O10 …" at bounding box center [367, 172] width 735 height 345
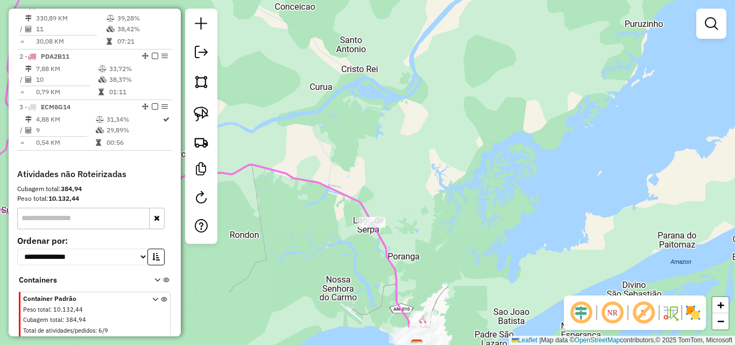
drag, startPoint x: 435, startPoint y: 257, endPoint x: 412, endPoint y: 163, distance: 96.4
click at [412, 166] on div "Janela de atendimento Grade de atendimento Capacidade Transportadoras Veículos …" at bounding box center [367, 172] width 735 height 345
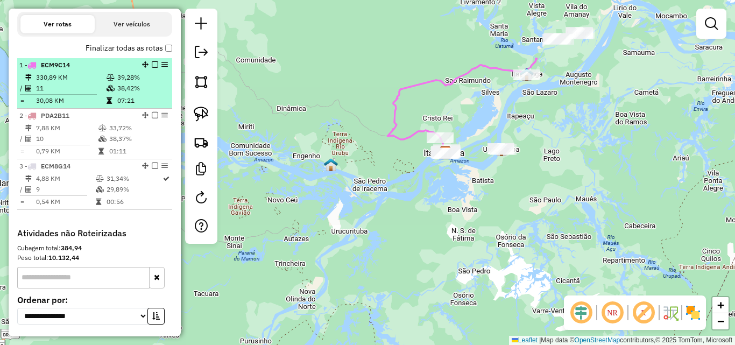
scroll to position [309, 0]
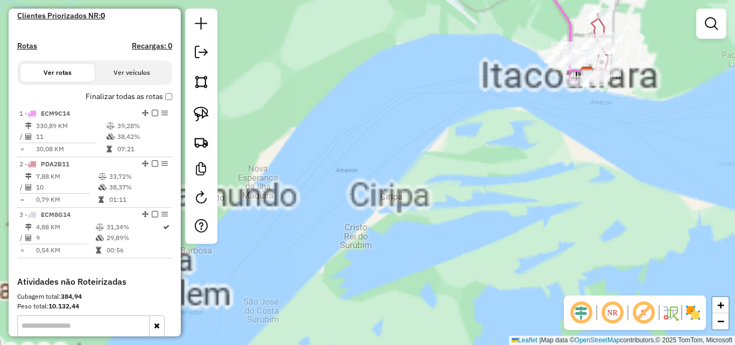
drag, startPoint x: 501, startPoint y: 126, endPoint x: 421, endPoint y: 240, distance: 139.1
click at [417, 250] on div "Janela de atendimento Grade de atendimento Capacidade Transportadoras Veículos …" at bounding box center [367, 172] width 735 height 345
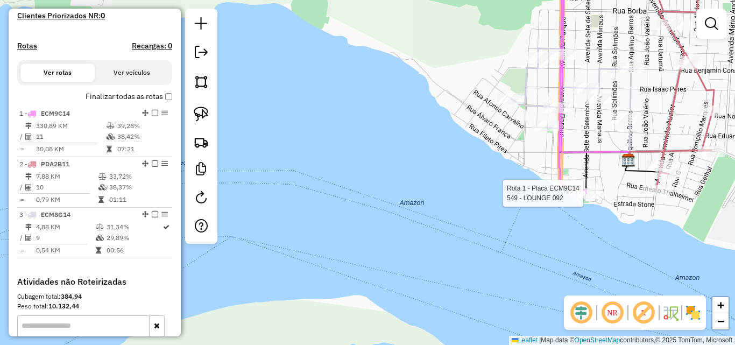
select select "**********"
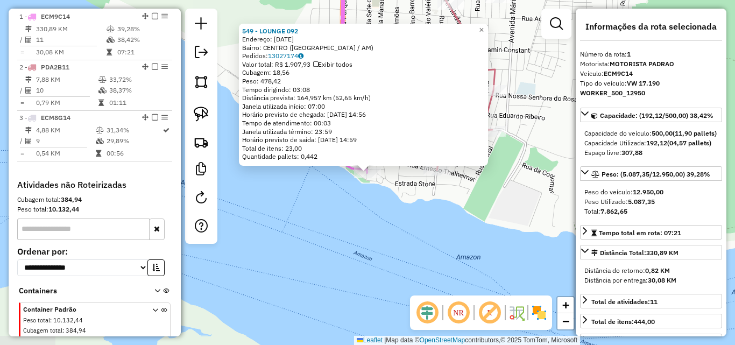
scroll to position [416, 0]
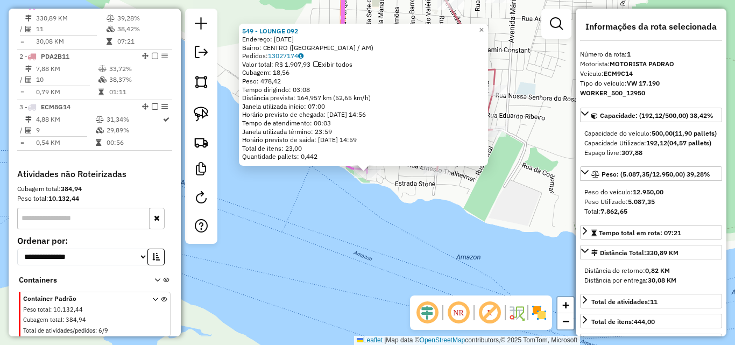
click at [329, 204] on div "549 - LOUNGE 092 Endereço: 7 DE SETEMBRO 16 Bairro: CENTRO (ITACOATIARA / AM) P…" at bounding box center [367, 172] width 735 height 345
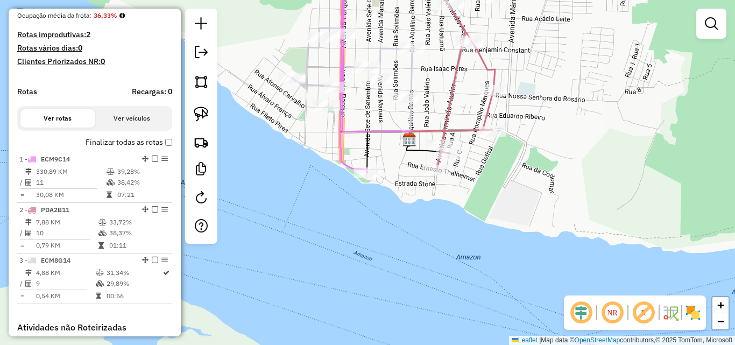
scroll to position [309, 0]
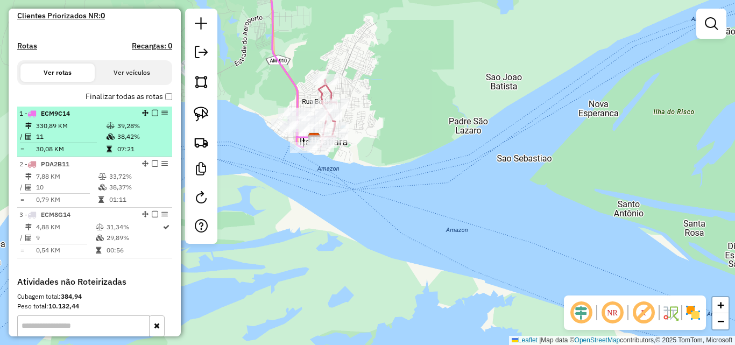
click at [49, 131] on td "330,89 KM" at bounding box center [71, 126] width 70 height 11
select select "**********"
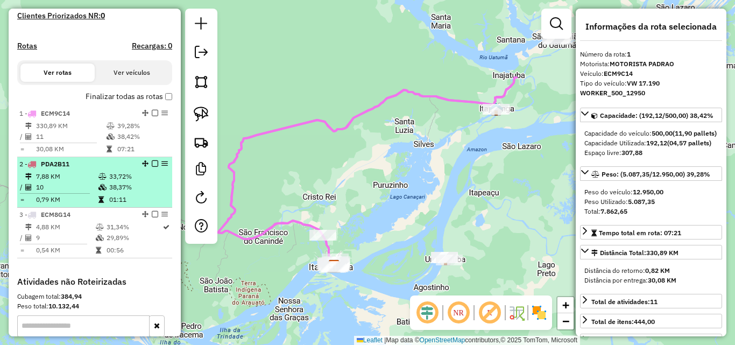
click at [76, 180] on li "2 - PDA2B11 7,88 KM 33,72% / 10 38,37% = 0,79 KM 01:11" at bounding box center [94, 182] width 155 height 51
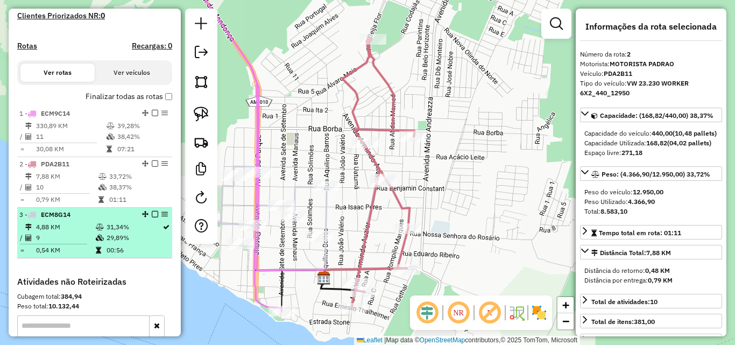
click at [48, 232] on td "4,88 KM" at bounding box center [66, 227] width 60 height 11
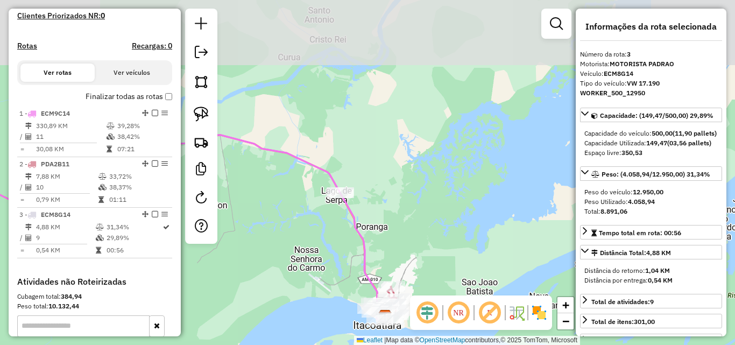
drag, startPoint x: 332, startPoint y: 236, endPoint x: 333, endPoint y: 285, distance: 48.4
click at [333, 285] on div "Janela de atendimento Grade de atendimento Capacidade Transportadoras Veículos …" at bounding box center [367, 172] width 735 height 345
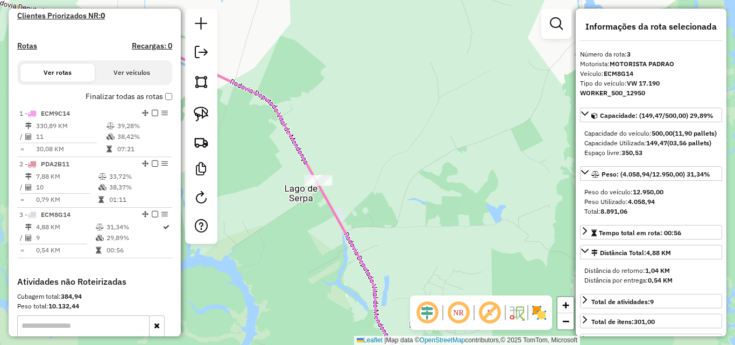
drag, startPoint x: 352, startPoint y: 176, endPoint x: 378, endPoint y: 236, distance: 64.9
click at [393, 257] on div "Janela de atendimento Grade de atendimento Capacidade Transportadoras Veículos …" at bounding box center [367, 172] width 735 height 345
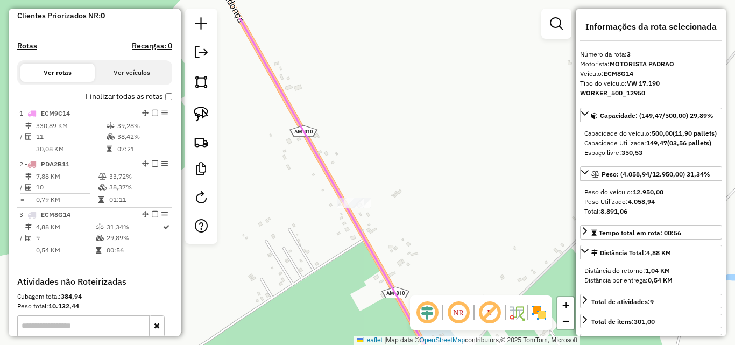
drag, startPoint x: 333, startPoint y: 200, endPoint x: 372, endPoint y: 234, distance: 51.5
click at [372, 234] on div "Janela de atendimento Grade de atendimento Capacidade Transportadoras Veículos …" at bounding box center [367, 172] width 735 height 345
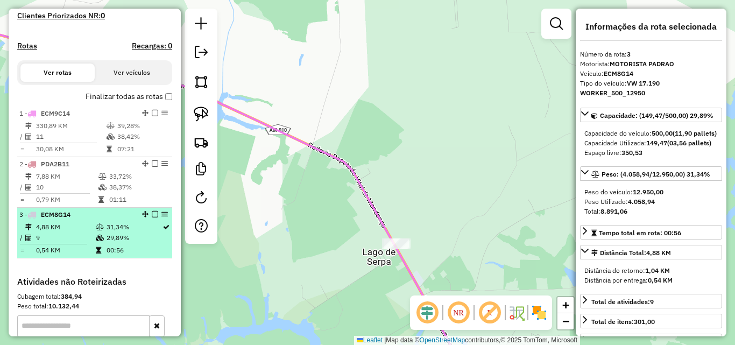
click at [96, 230] on icon at bounding box center [100, 227] width 8 height 6
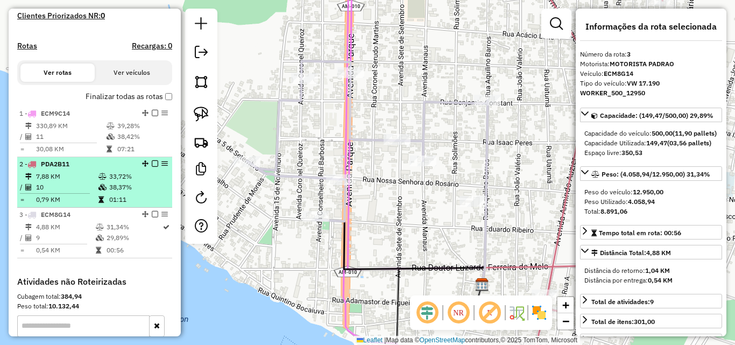
click at [72, 193] on td "10" at bounding box center [67, 187] width 62 height 11
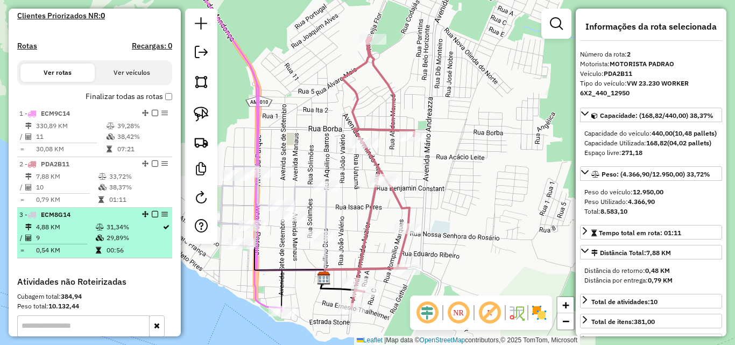
click at [77, 232] on td "4,88 KM" at bounding box center [66, 227] width 60 height 11
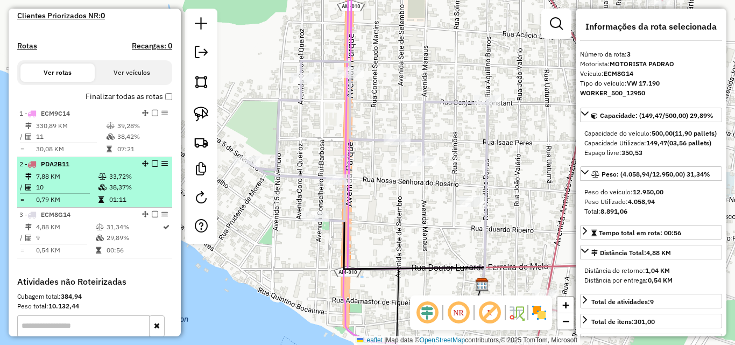
click at [109, 193] on td "38,37%" at bounding box center [138, 187] width 59 height 11
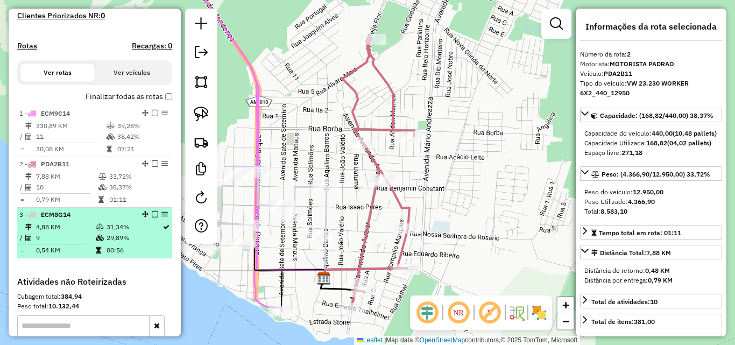
click at [91, 242] on td "9" at bounding box center [66, 237] width 60 height 11
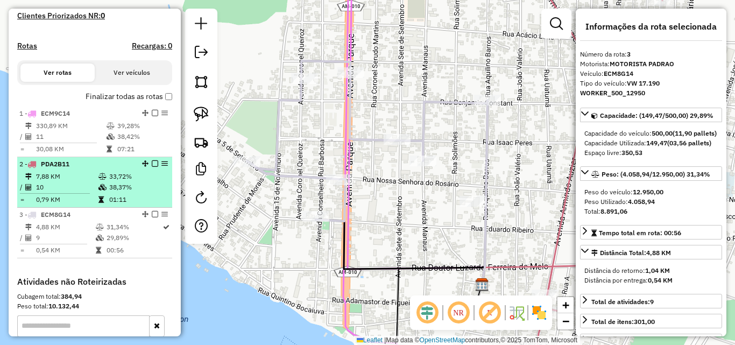
click at [62, 180] on li "2 - PDA2B11 7,88 KM 33,72% / 10 38,37% = 0,79 KM 01:11" at bounding box center [94, 182] width 155 height 51
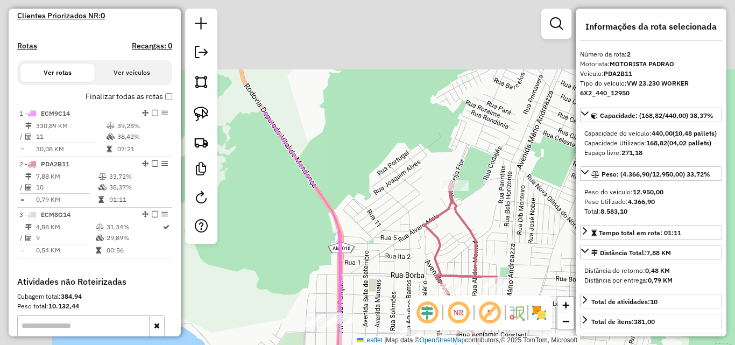
click at [395, 306] on div "Janela de atendimento Grade de atendimento Capacidade Transportadoras Veículos …" at bounding box center [367, 172] width 735 height 345
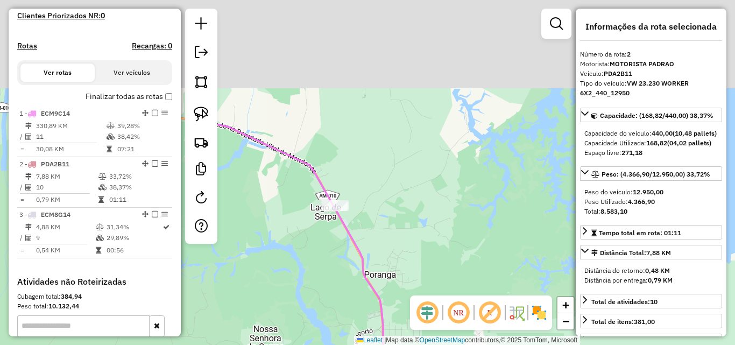
drag, startPoint x: 336, startPoint y: 180, endPoint x: 383, endPoint y: 335, distance: 161.9
click at [383, 335] on icon at bounding box center [304, 291] width 218 height 340
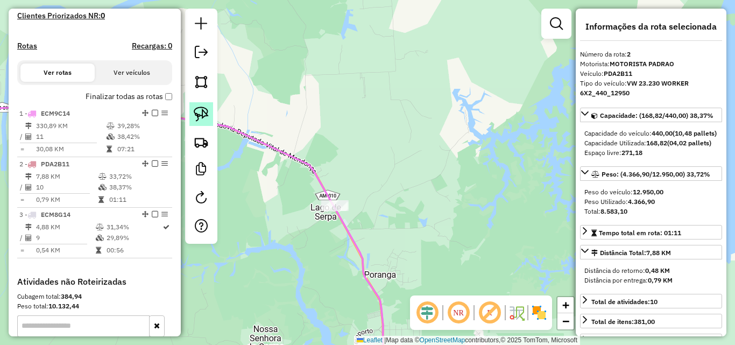
click at [192, 114] on link at bounding box center [201, 114] width 24 height 24
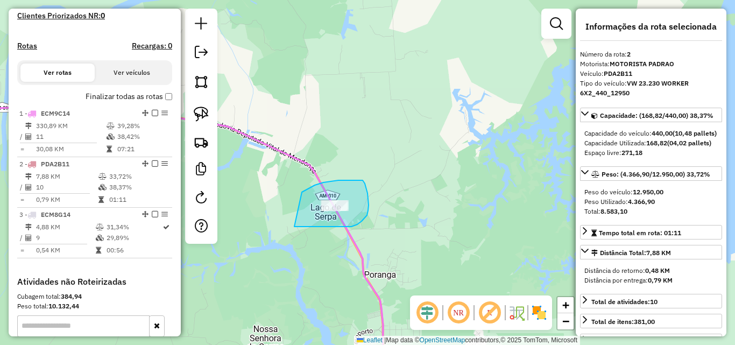
drag, startPoint x: 302, startPoint y: 192, endPoint x: 289, endPoint y: 225, distance: 35.8
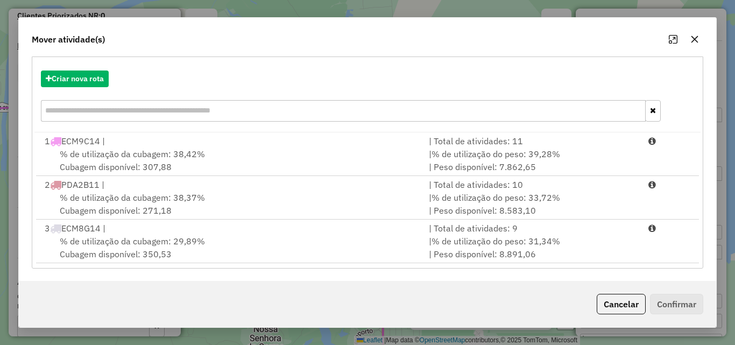
scroll to position [113, 0]
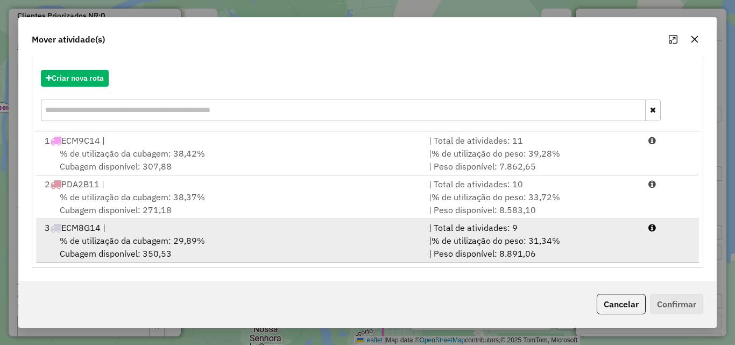
click at [146, 251] on div "% de utilização da cubagem: 29,89% Cubagem disponível: 350,53" at bounding box center [230, 247] width 384 height 26
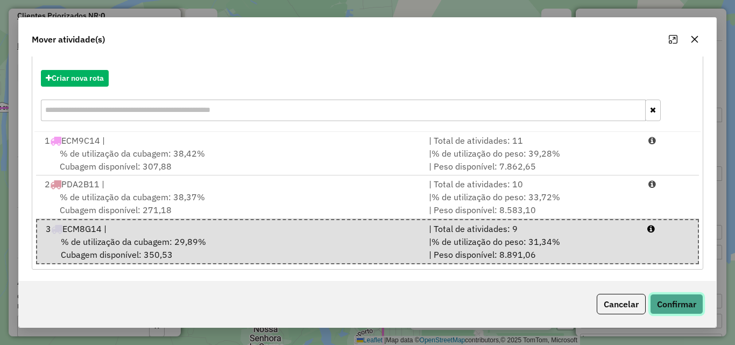
click at [668, 305] on button "Confirmar" at bounding box center [676, 304] width 53 height 20
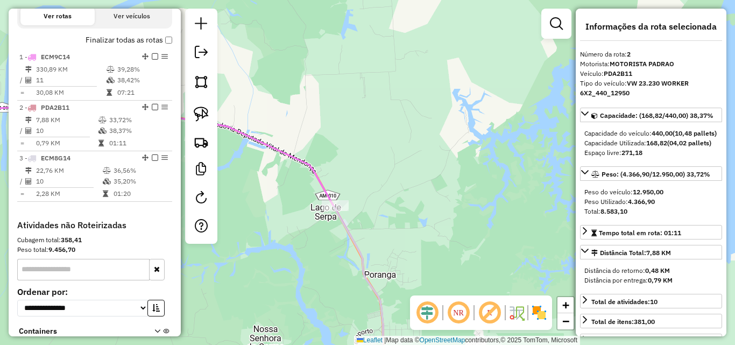
scroll to position [453, 0]
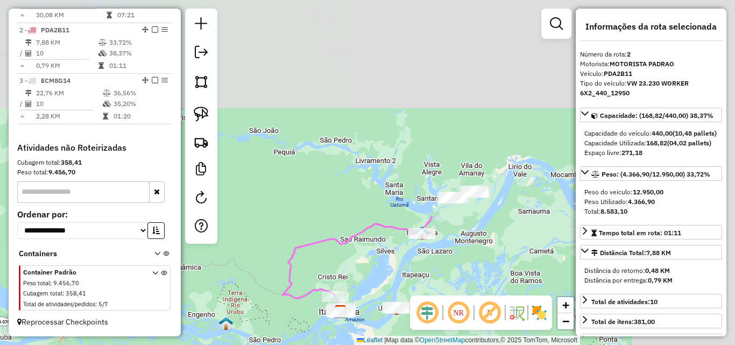
drag, startPoint x: 502, startPoint y: 171, endPoint x: 419, endPoint y: 245, distance: 110.9
click at [379, 284] on div "Janela de atendimento Grade de atendimento Capacidade Transportadoras Veículos …" at bounding box center [367, 172] width 735 height 345
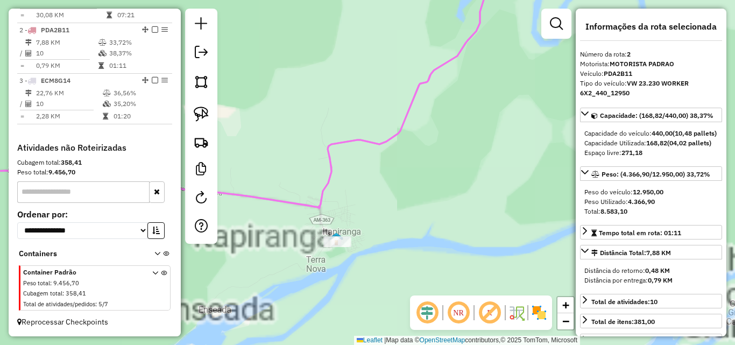
drag, startPoint x: 417, startPoint y: 241, endPoint x: 455, endPoint y: 236, distance: 37.9
click at [557, 251] on div "Rota 2 - Placa PDA2B11 169 - COPY ART COMERCIO E Janela de atendimento Grade de…" at bounding box center [367, 172] width 735 height 345
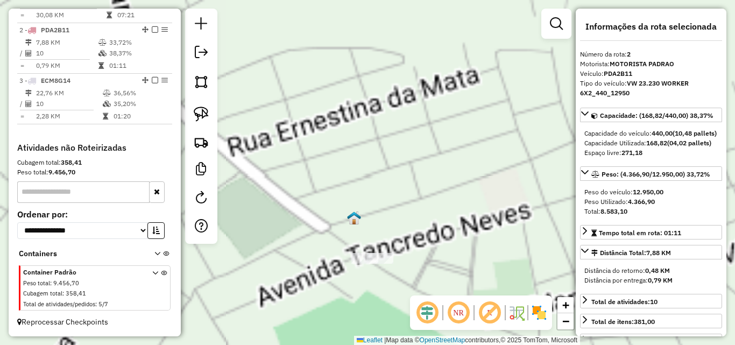
drag, startPoint x: 462, startPoint y: 267, endPoint x: 505, endPoint y: 212, distance: 70.2
click at [508, 212] on div "Rota 2 - Placa PDA2B11 169 - COPY ART COMERCIO E Janela de atendimento Grade de…" at bounding box center [367, 172] width 735 height 345
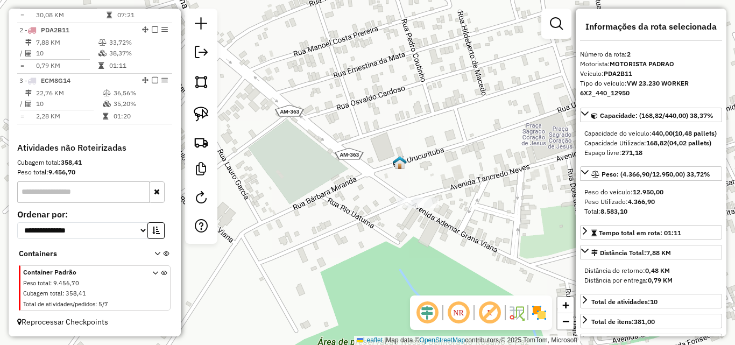
click at [495, 201] on div "Rota 2 - Placa PDA2B11 169 - COPY ART COMERCIO E Janela de atendimento Grade de…" at bounding box center [367, 172] width 735 height 345
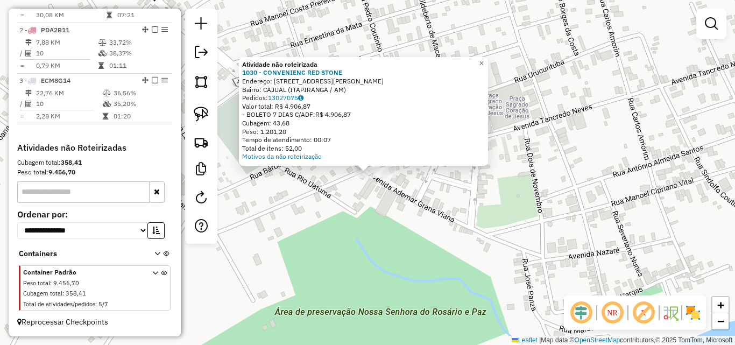
click at [365, 204] on div "Atividade não roteirizada 1030 - CONVENIENC RED STONE Endereço: Avenida Tancred…" at bounding box center [367, 172] width 735 height 345
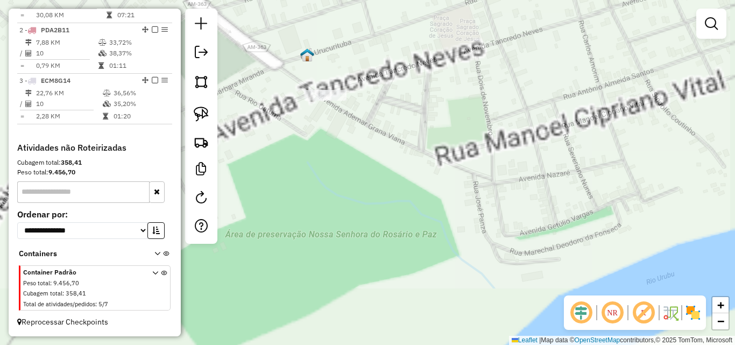
drag, startPoint x: 400, startPoint y: 208, endPoint x: 430, endPoint y: 253, distance: 54.3
click at [430, 253] on div "Janela de atendimento Grade de atendimento Capacidade Transportadoras Veículos …" at bounding box center [367, 172] width 735 height 345
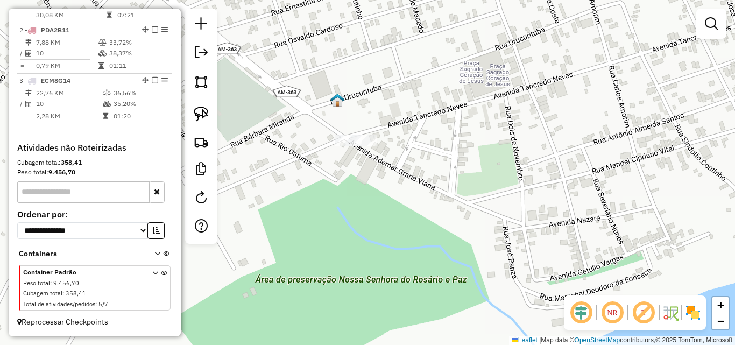
drag, startPoint x: 201, startPoint y: 112, endPoint x: 390, endPoint y: 116, distance: 188.9
click at [202, 114] on img at bounding box center [201, 114] width 15 height 15
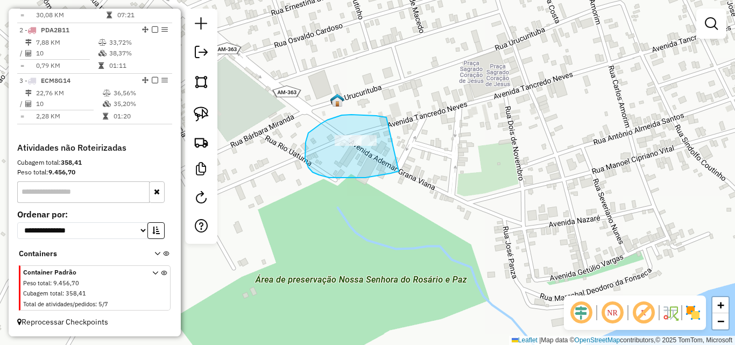
drag, startPoint x: 385, startPoint y: 117, endPoint x: 407, endPoint y: 163, distance: 50.3
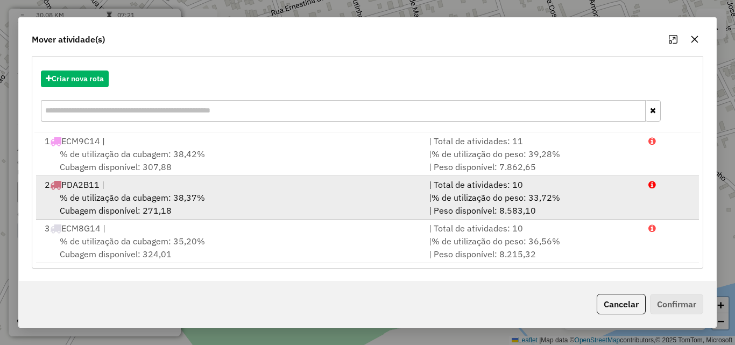
scroll to position [113, 0]
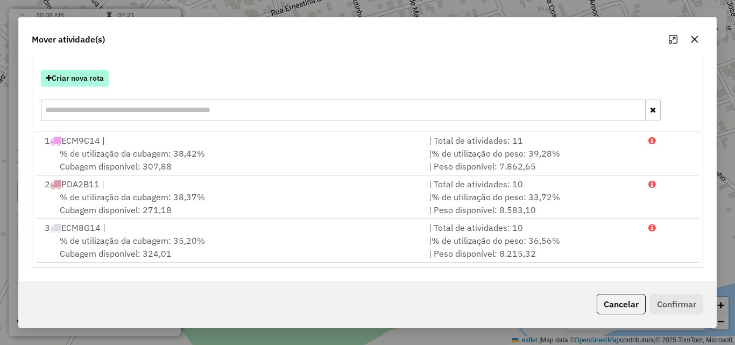
click at [91, 77] on button "Criar nova rota" at bounding box center [75, 78] width 68 height 17
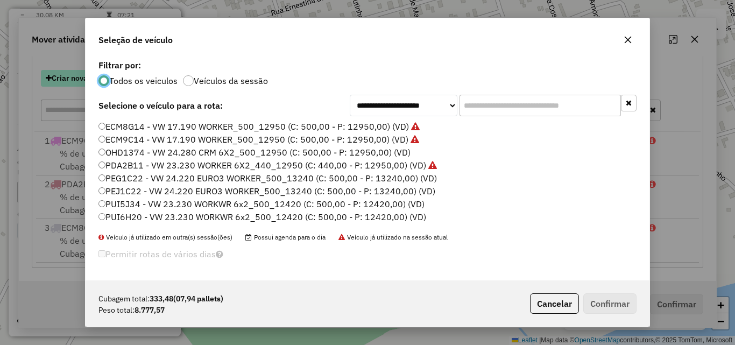
scroll to position [6, 3]
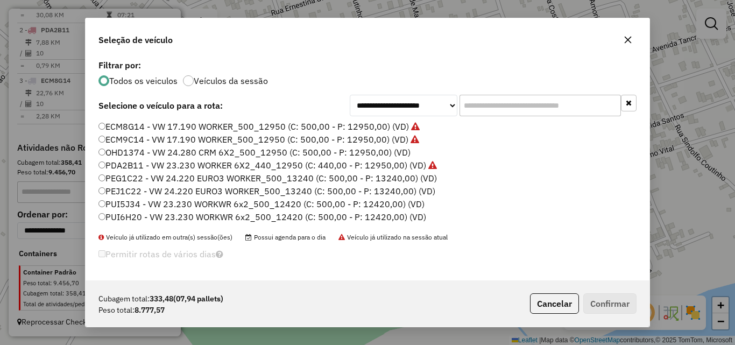
click at [121, 203] on label "PUI5J34 - VW 23.230 WORKWR 6x2_500_12420 (C: 500,00 - P: 12420,00) (VD)" at bounding box center [261, 203] width 326 height 13
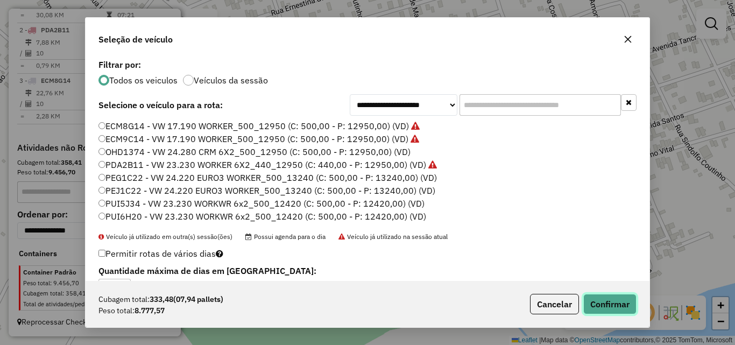
click at [615, 307] on button "Confirmar" at bounding box center [609, 304] width 53 height 20
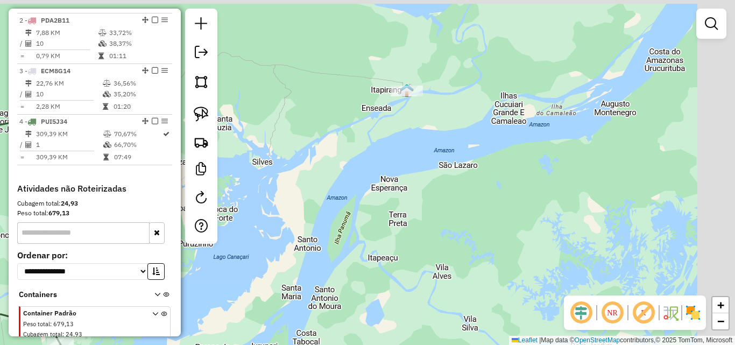
drag, startPoint x: 418, startPoint y: 229, endPoint x: 303, endPoint y: 329, distance: 152.2
click at [288, 344] on html "Aguarde... Pop-up bloqueado! Seu navegador bloqueou automáticamente a abertura …" at bounding box center [367, 172] width 735 height 345
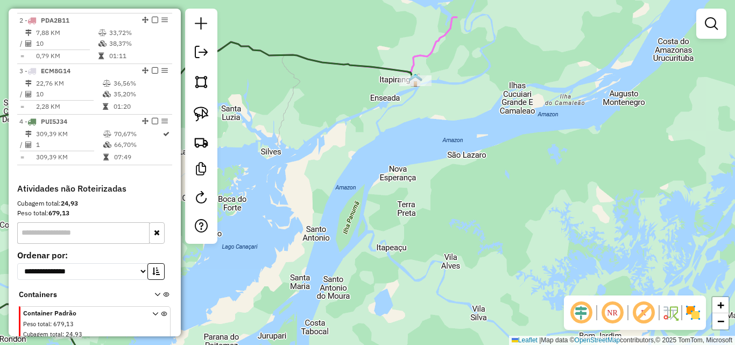
drag, startPoint x: 442, startPoint y: 188, endPoint x: 291, endPoint y: 366, distance: 233.6
click at [291, 344] on html "Aguarde... Pop-up bloqueado! Seu navegador bloqueou automáticamente a abertura …" at bounding box center [367, 172] width 735 height 345
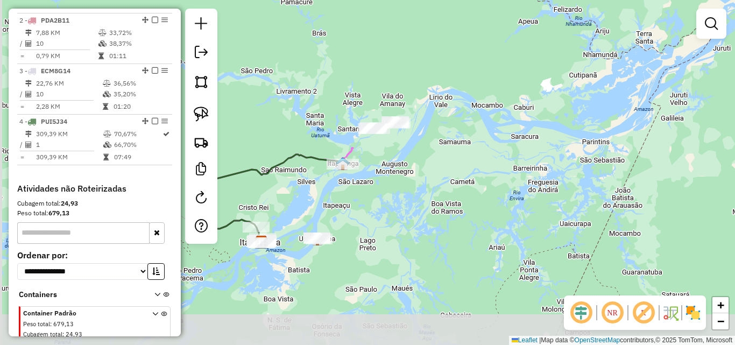
drag, startPoint x: 317, startPoint y: 288, endPoint x: 338, endPoint y: 212, distance: 78.9
click at [338, 213] on div "Janela de atendimento Grade de atendimento Capacidade Transportadoras Veículos …" at bounding box center [367, 172] width 735 height 345
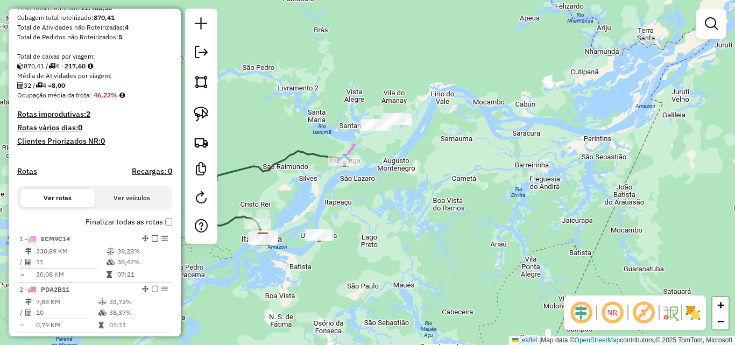
scroll to position [0, 0]
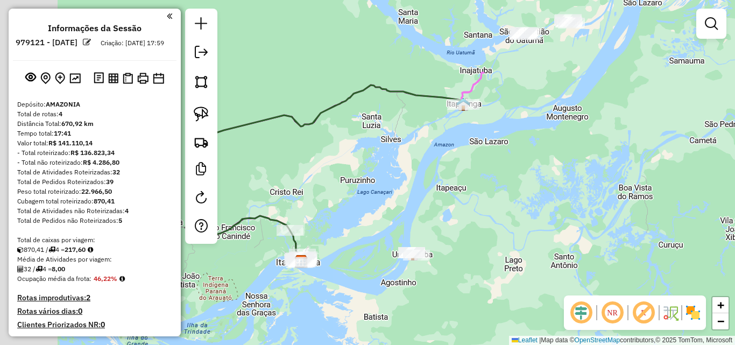
drag, startPoint x: 301, startPoint y: 209, endPoint x: 385, endPoint y: 201, distance: 84.9
click at [383, 201] on div "Janela de atendimento Grade de atendimento Capacidade Transportadoras Veículos …" at bounding box center [367, 172] width 735 height 345
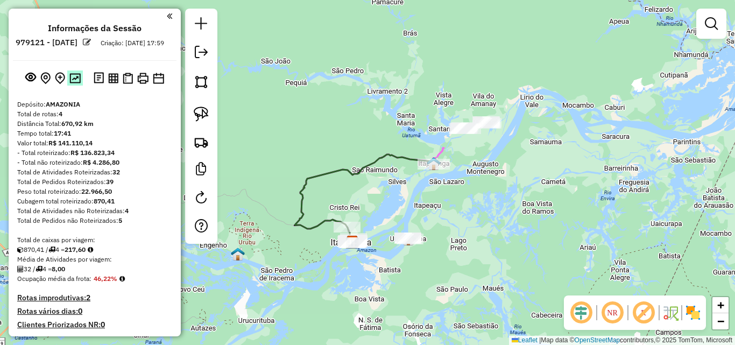
click at [76, 83] on img at bounding box center [74, 78] width 11 height 10
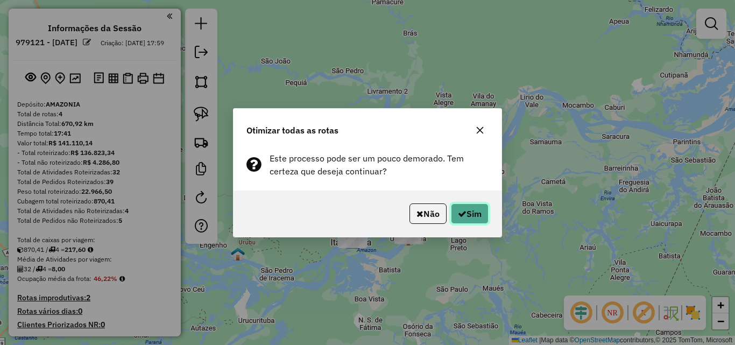
click at [463, 211] on icon "button" at bounding box center [462, 213] width 9 height 9
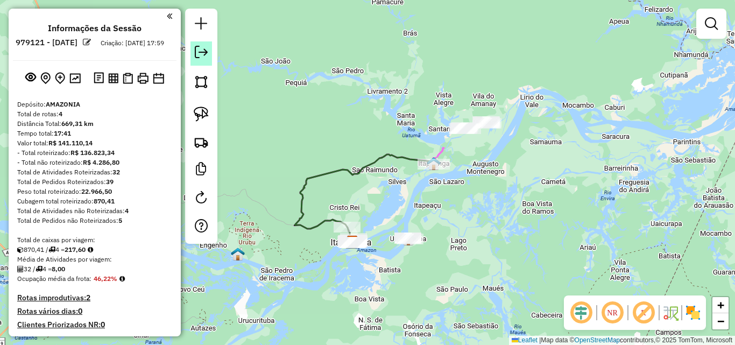
click at [195, 55] on em at bounding box center [201, 52] width 13 height 13
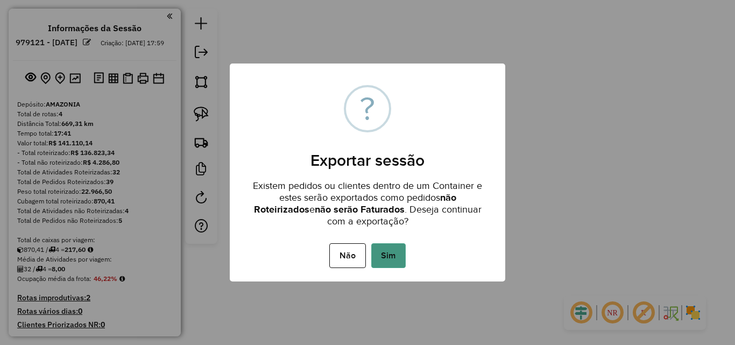
click at [395, 258] on button "Sim" at bounding box center [388, 255] width 34 height 25
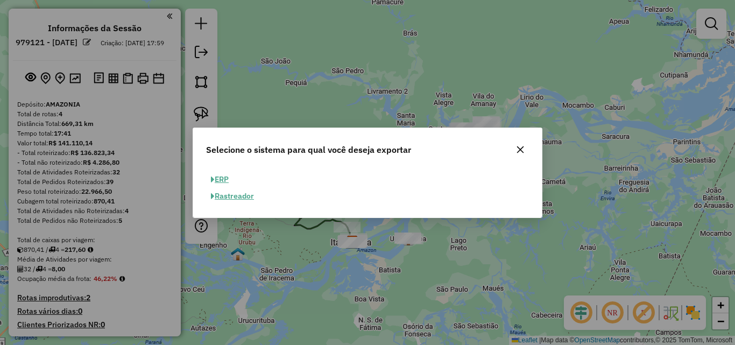
click at [220, 177] on button "ERP" at bounding box center [219, 179] width 27 height 17
select select "**"
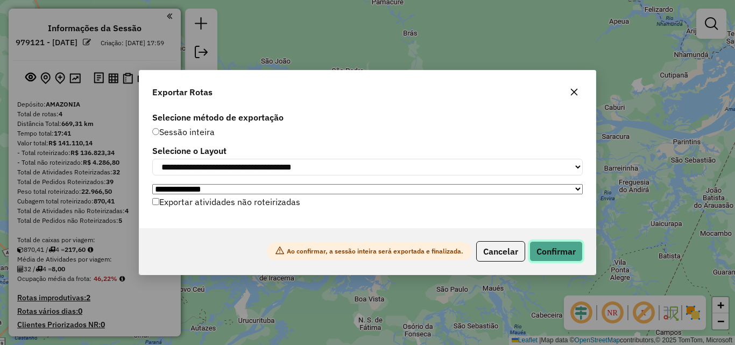
click at [553, 253] on button "Confirmar" at bounding box center [555, 251] width 53 height 20
